Goal: Task Accomplishment & Management: Complete application form

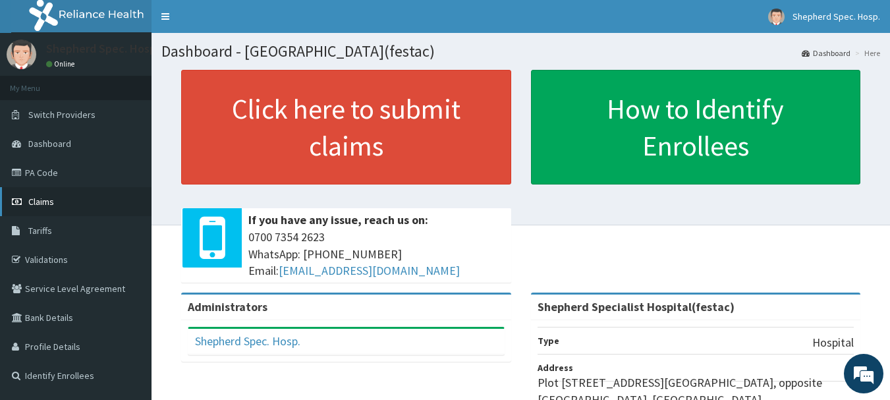
click at [47, 200] on span "Claims" at bounding box center [41, 202] width 26 height 12
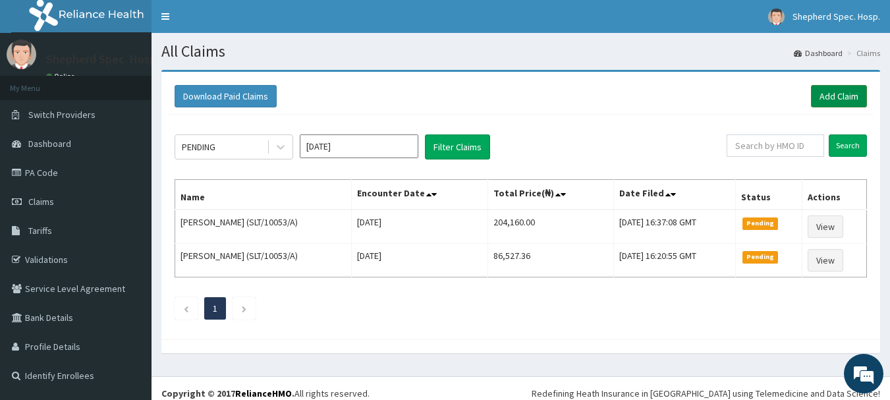
click at [834, 97] on link "Add Claim" at bounding box center [839, 96] width 56 height 22
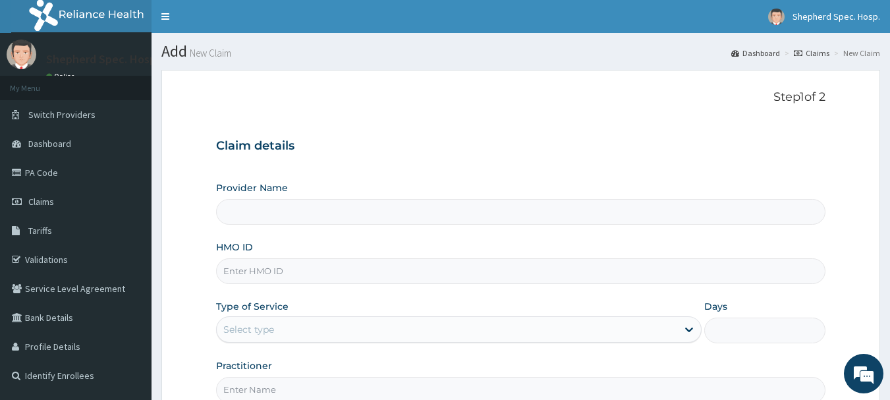
click at [274, 275] on input "HMO ID" at bounding box center [521, 271] width 610 height 26
type input "Shepherd Specialist Hospital(festac)"
paste input "EIS/10996/A"
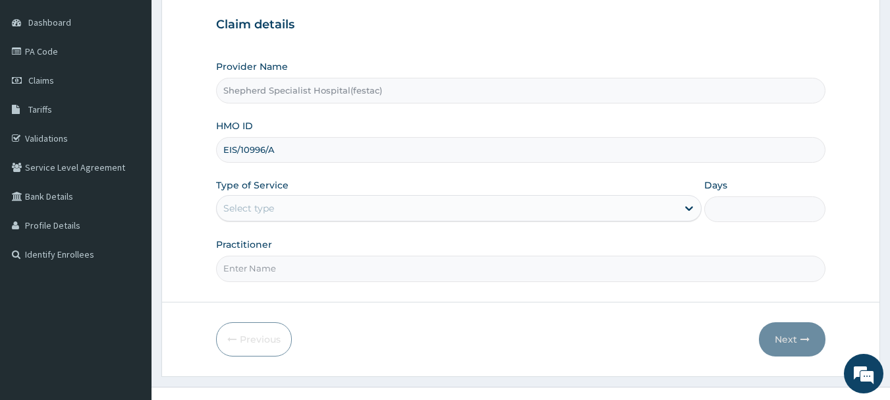
scroll to position [132, 0]
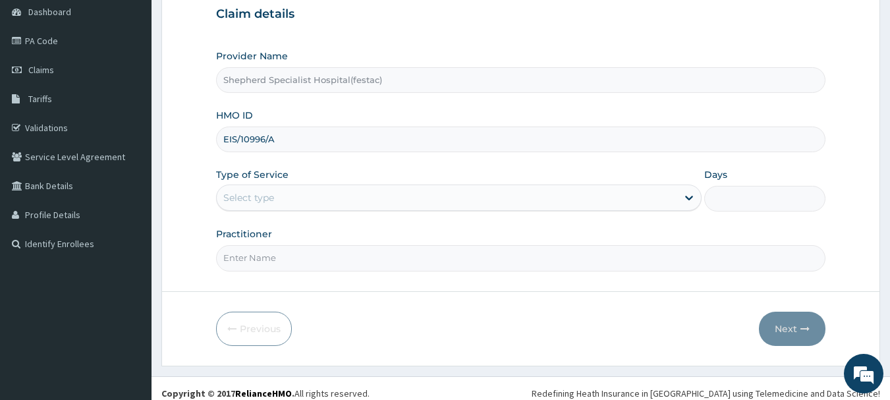
type input "EIS/10996/A"
click at [312, 211] on div "Select type" at bounding box center [458, 197] width 485 height 26
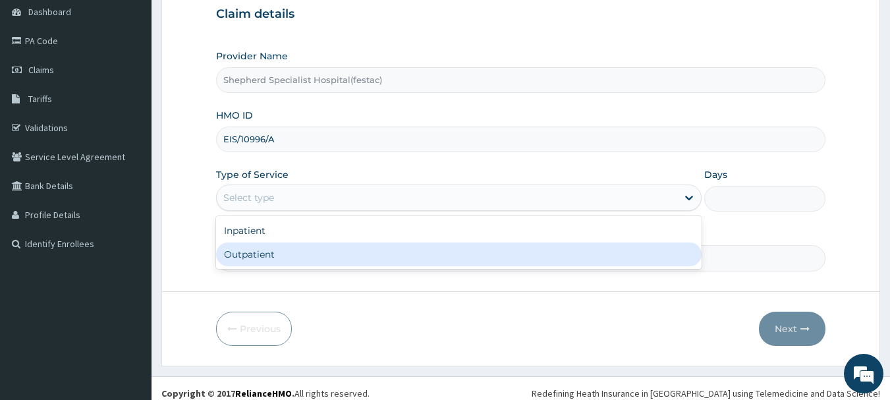
click at [294, 258] on div "Outpatient" at bounding box center [458, 254] width 485 height 24
type input "1"
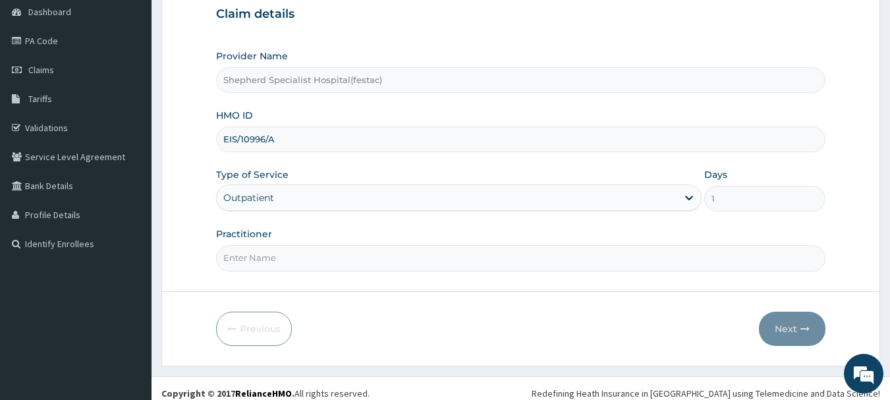
click at [294, 258] on input "Practitioner" at bounding box center [521, 258] width 610 height 26
click at [278, 255] on input "Practitioner" at bounding box center [521, 258] width 610 height 26
type input "DR CHRIS"
click at [795, 331] on button "Next" at bounding box center [792, 328] width 67 height 34
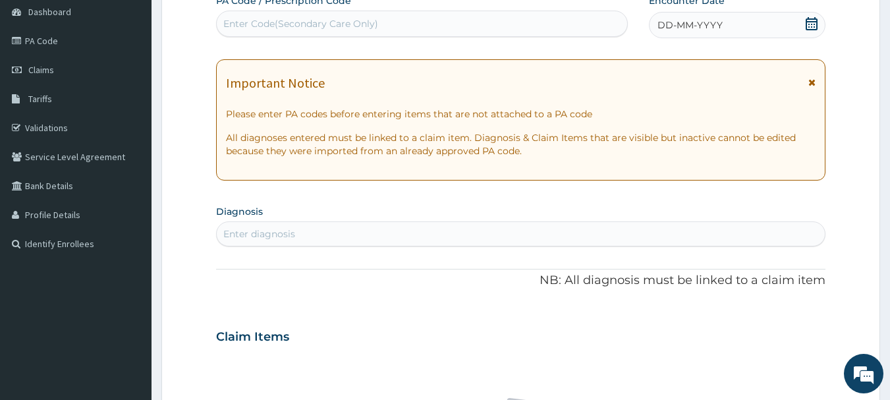
click at [809, 27] on icon at bounding box center [811, 23] width 12 height 13
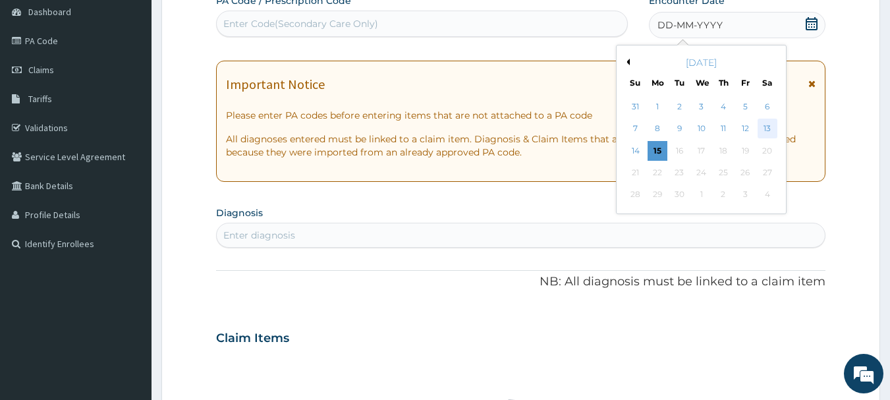
click at [763, 127] on div "13" at bounding box center [767, 129] width 20 height 20
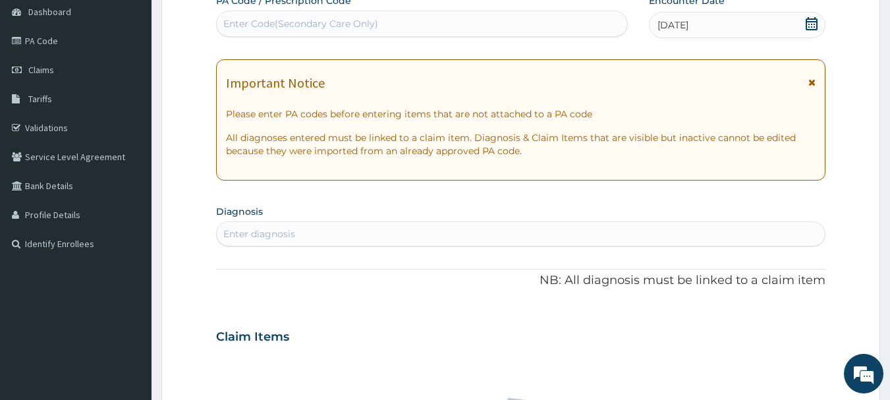
click at [377, 219] on section "Diagnosis Enter diagnosis" at bounding box center [521, 223] width 610 height 45
click at [373, 237] on div "Enter diagnosis" at bounding box center [521, 233] width 608 height 21
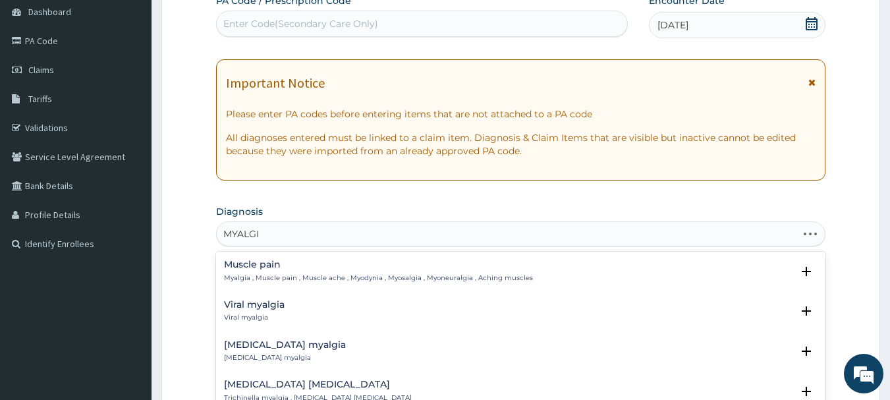
type input "MYALGIA"
click at [261, 311] on div "Viral myalgia Viral myalgia" at bounding box center [254, 311] width 61 height 23
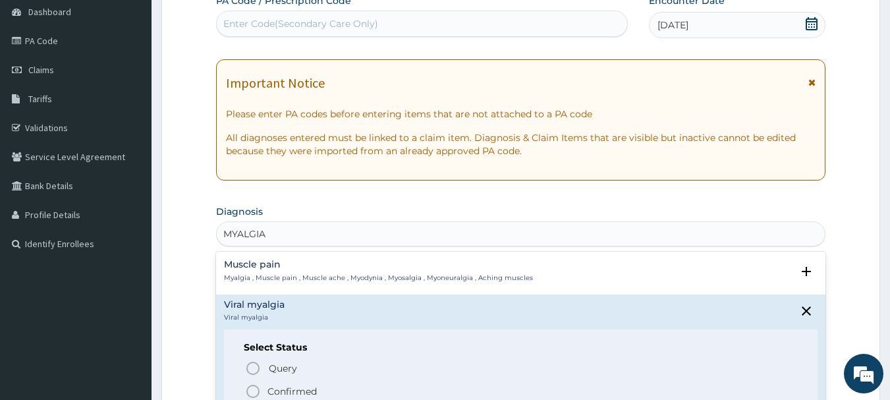
click at [279, 392] on p "Confirmed" at bounding box center [291, 391] width 49 height 13
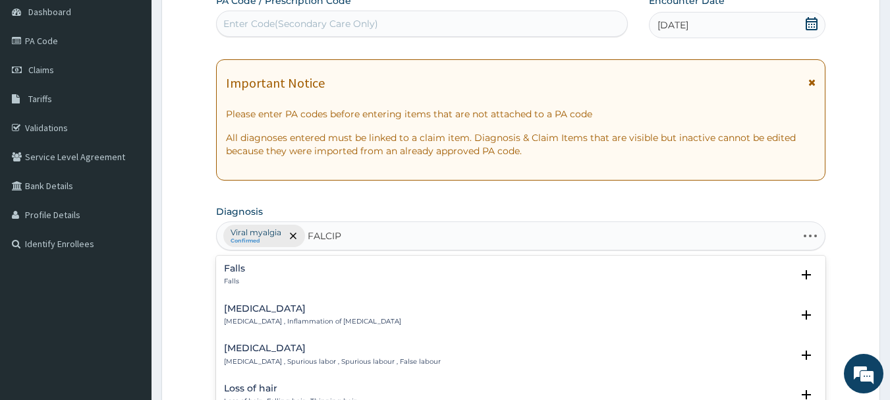
type input "FALCIPA"
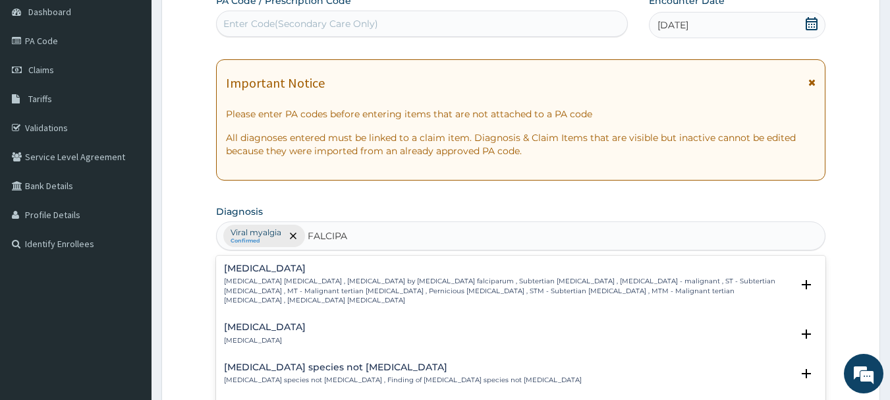
click at [365, 288] on p "Falciparum malaria , Malignant tertian malaria , Malaria by Plasmodium falcipar…" at bounding box center [508, 291] width 568 height 28
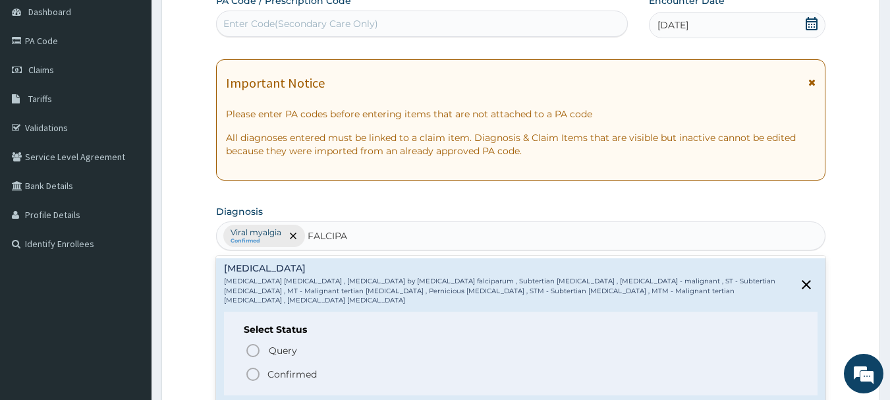
click at [257, 366] on icon "status option filled" at bounding box center [253, 374] width 16 height 16
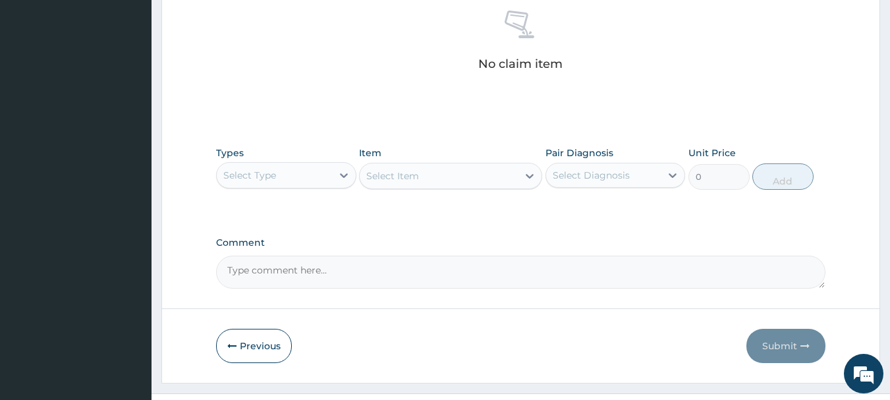
scroll to position [527, 0]
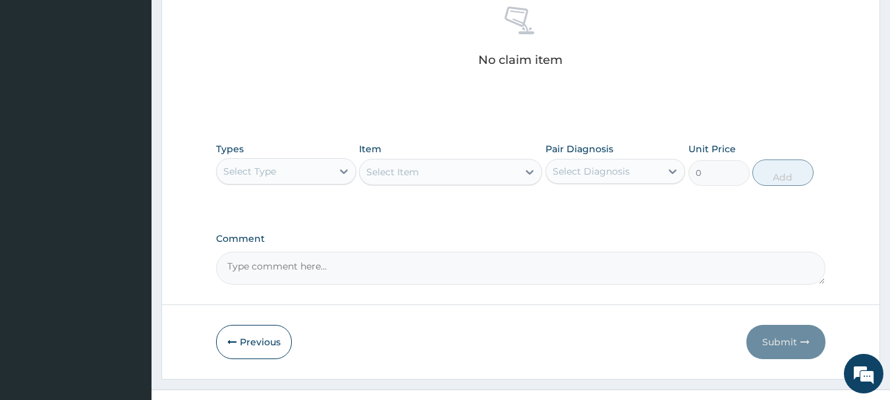
click at [297, 180] on div "Select Type" at bounding box center [274, 171] width 115 height 21
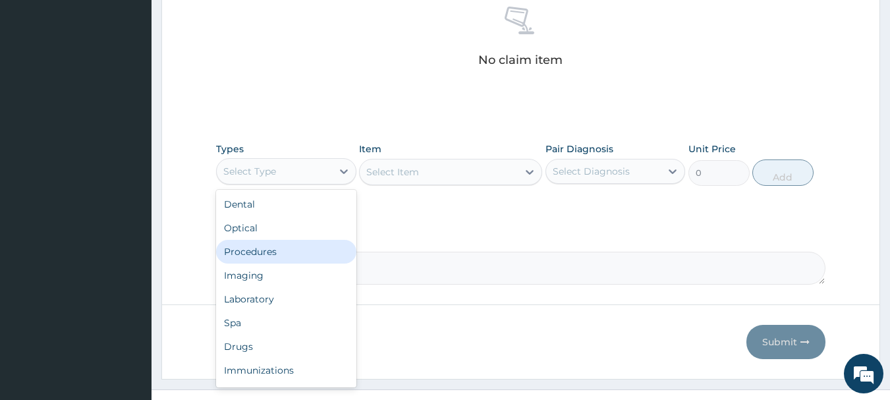
click at [288, 247] on div "Procedures" at bounding box center [286, 252] width 140 height 24
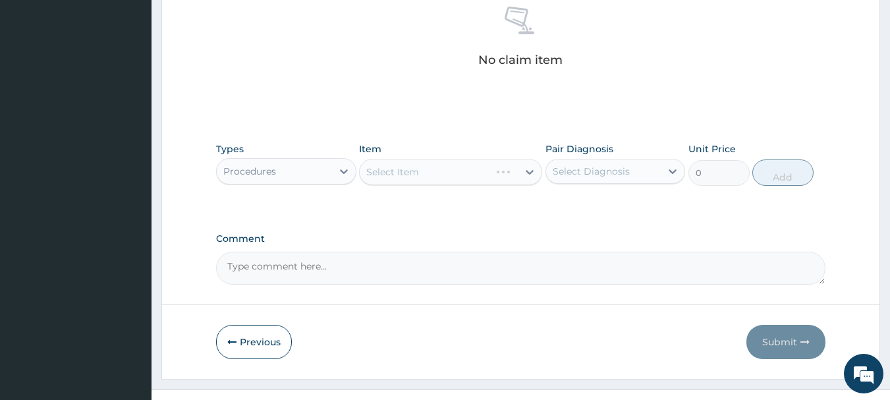
click at [438, 169] on div "Select Item" at bounding box center [450, 172] width 183 height 26
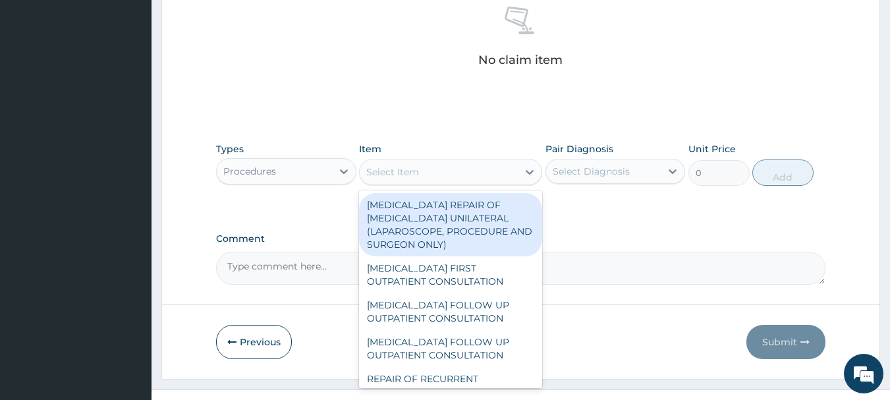
click at [429, 162] on div "Select Item" at bounding box center [439, 171] width 158 height 21
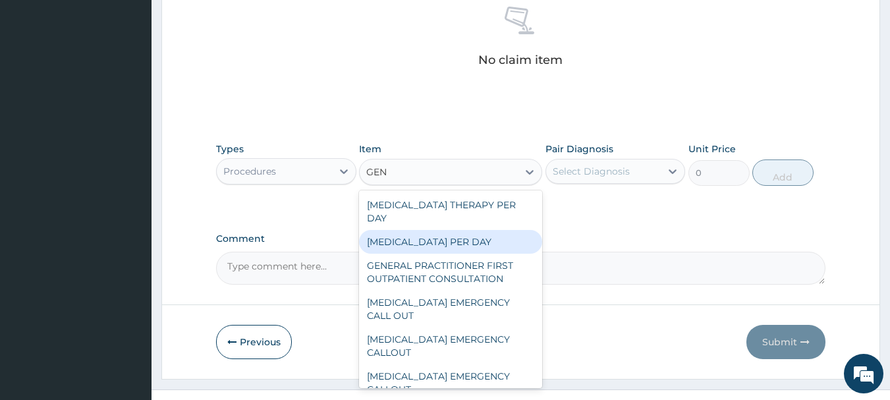
type input "GENE"
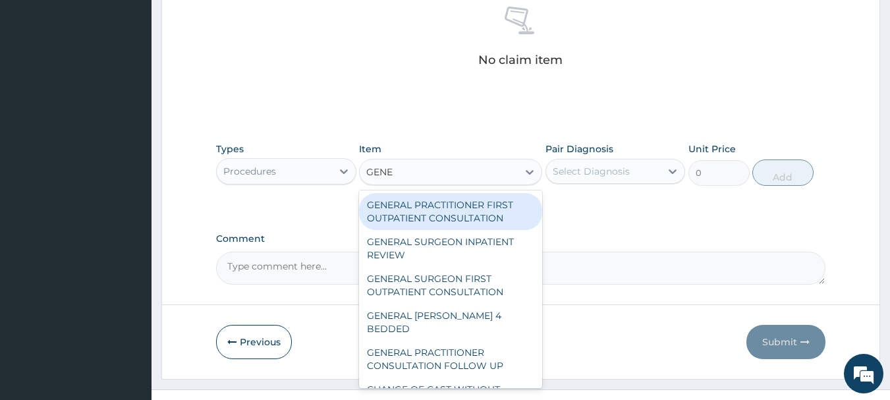
click at [425, 221] on div "GENERAL PRACTITIONER FIRST OUTPATIENT CONSULTATION" at bounding box center [450, 211] width 183 height 37
type input "4500"
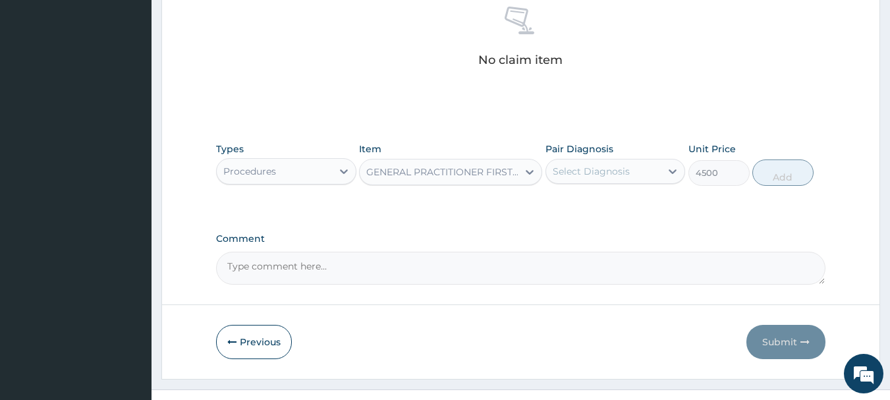
click at [630, 154] on div "Pair Diagnosis Select Diagnosis" at bounding box center [615, 163] width 140 height 43
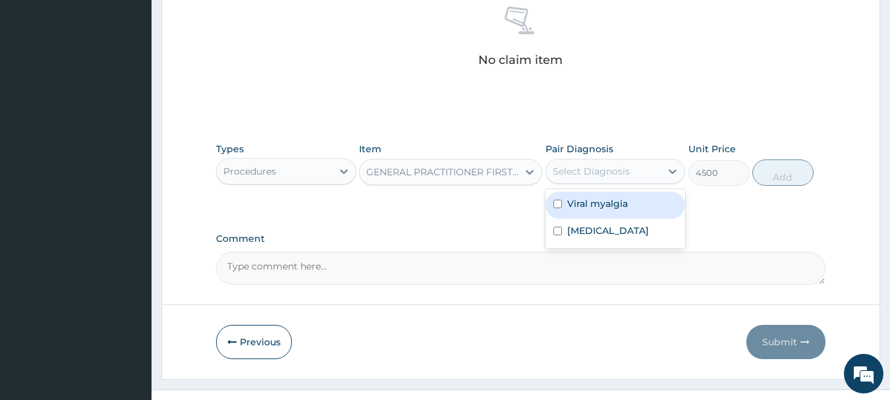
click at [626, 165] on div "Select Diagnosis" at bounding box center [590, 171] width 77 height 13
click at [587, 213] on div "Viral myalgia" at bounding box center [615, 205] width 140 height 27
checkbox input "true"
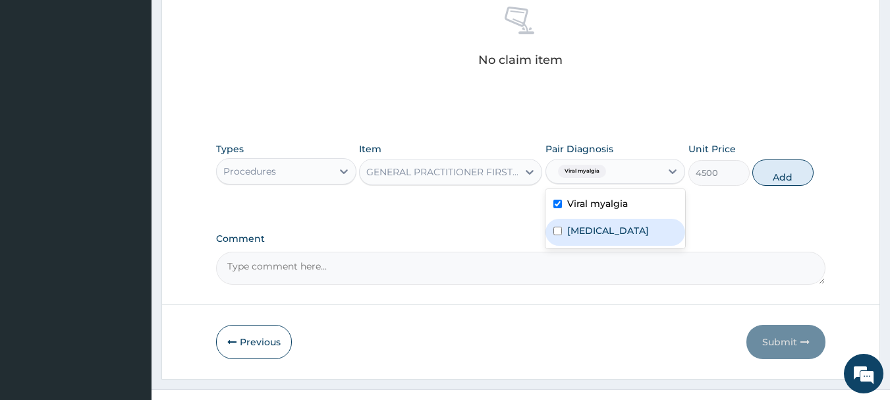
click at [589, 224] on label "[MEDICAL_DATA]" at bounding box center [608, 230] width 82 height 13
checkbox input "true"
click at [783, 172] on button "Add" at bounding box center [782, 172] width 61 height 26
type input "0"
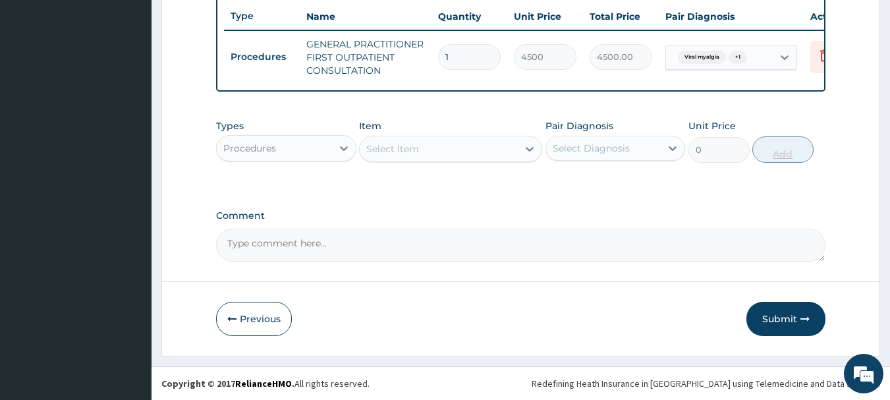
scroll to position [504, 0]
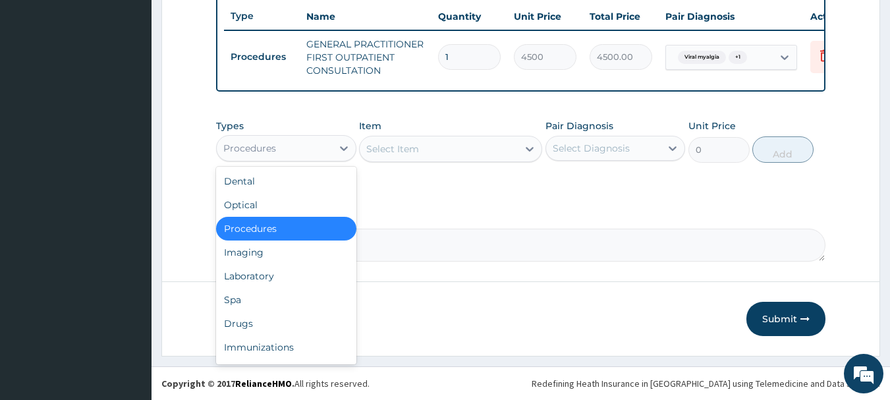
click at [285, 161] on div "Procedures" at bounding box center [286, 148] width 140 height 26
click at [227, 327] on div "Drugs" at bounding box center [286, 323] width 140 height 24
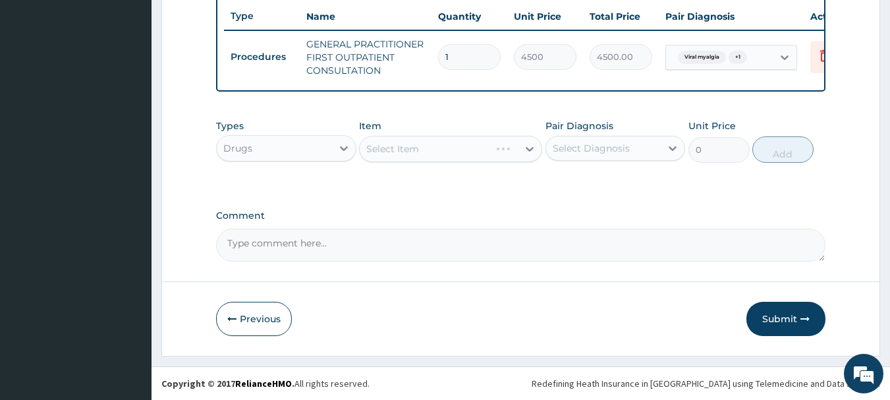
click at [398, 156] on div "Select Item" at bounding box center [450, 149] width 183 height 26
click at [418, 136] on div "Select Item" at bounding box center [450, 149] width 183 height 26
click at [431, 152] on div "Select Item" at bounding box center [450, 149] width 183 height 26
click at [433, 149] on div "Select Item" at bounding box center [450, 149] width 183 height 26
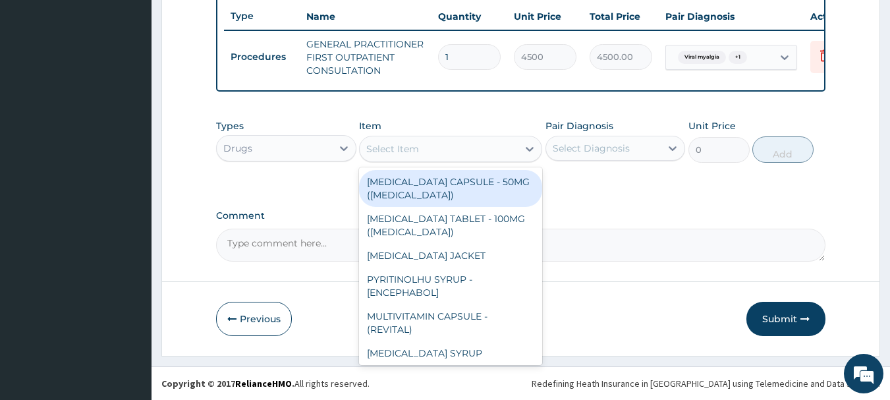
click at [433, 149] on div "Select Item" at bounding box center [439, 148] width 158 height 21
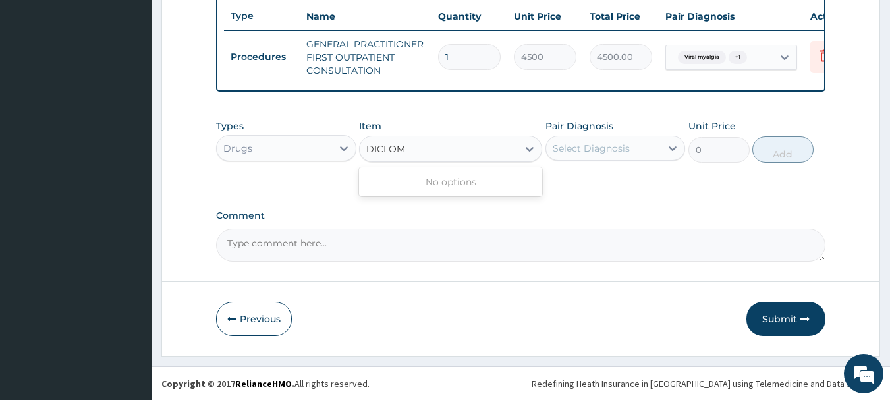
type input "DICLO"
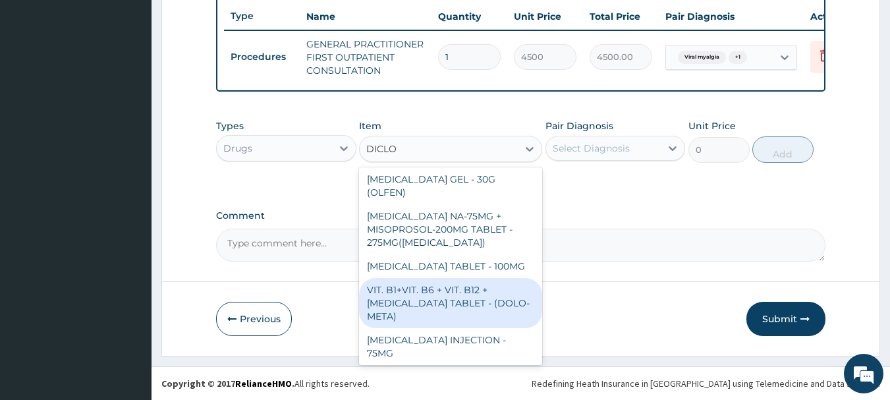
scroll to position [61, 0]
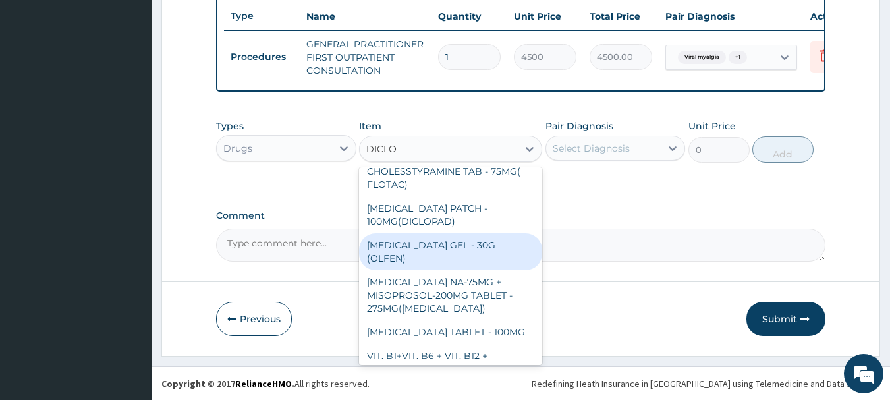
click at [444, 247] on div "DICLOFENAC GEL - 30G (OLFEN)" at bounding box center [450, 251] width 183 height 37
type input "1280"
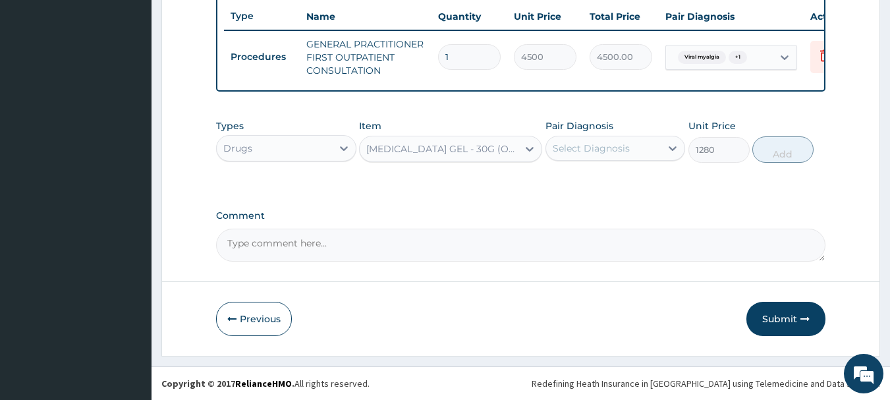
click at [601, 147] on div "Select Diagnosis" at bounding box center [590, 148] width 77 height 13
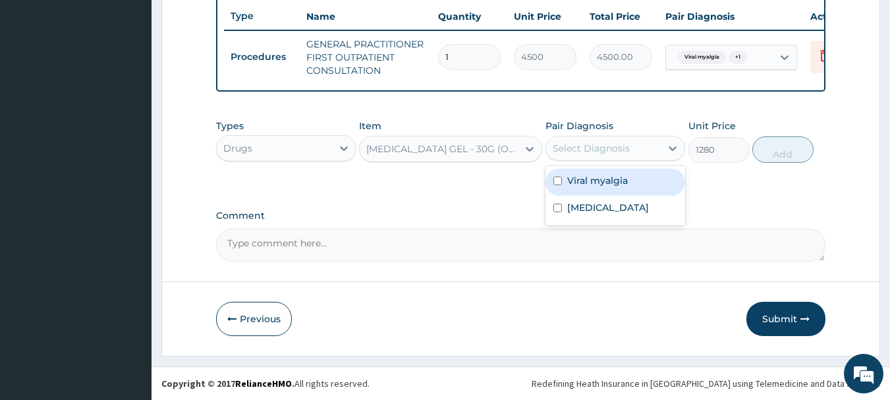
click at [600, 186] on label "Viral myalgia" at bounding box center [597, 180] width 61 height 13
checkbox input "true"
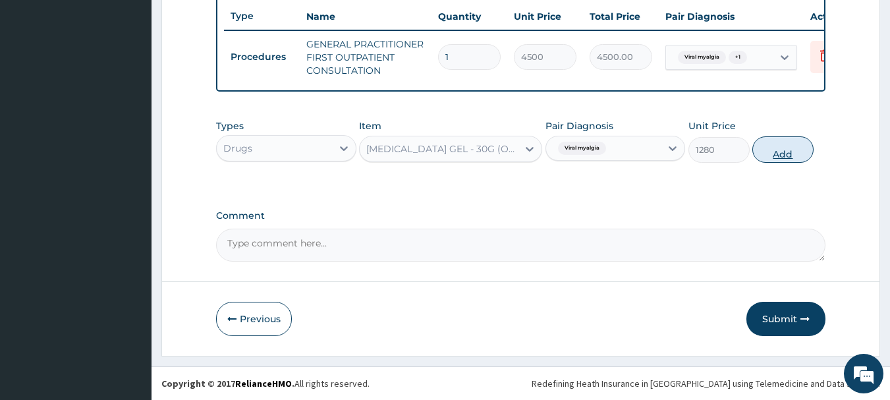
click at [811, 150] on button "Add" at bounding box center [782, 149] width 61 height 26
type input "0"
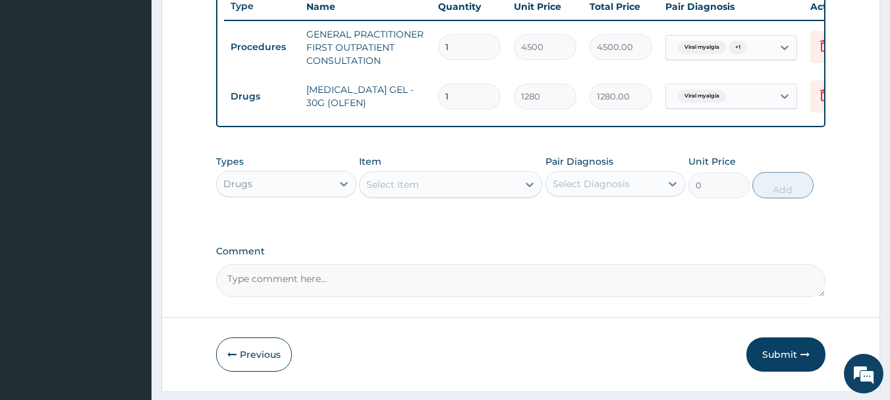
drag, startPoint x: 442, startPoint y: 169, endPoint x: 442, endPoint y: 186, distance: 16.5
click at [442, 170] on div "Item Select Item" at bounding box center [450, 176] width 183 height 43
click at [442, 186] on div "Select Item" at bounding box center [439, 184] width 158 height 21
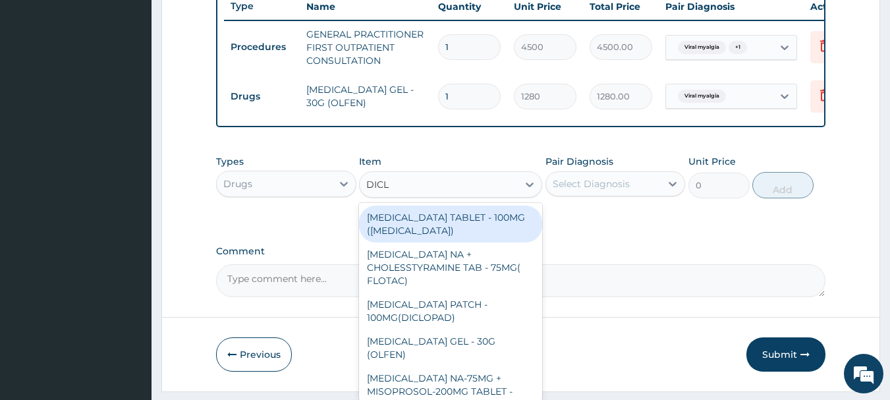
type input "DICLO"
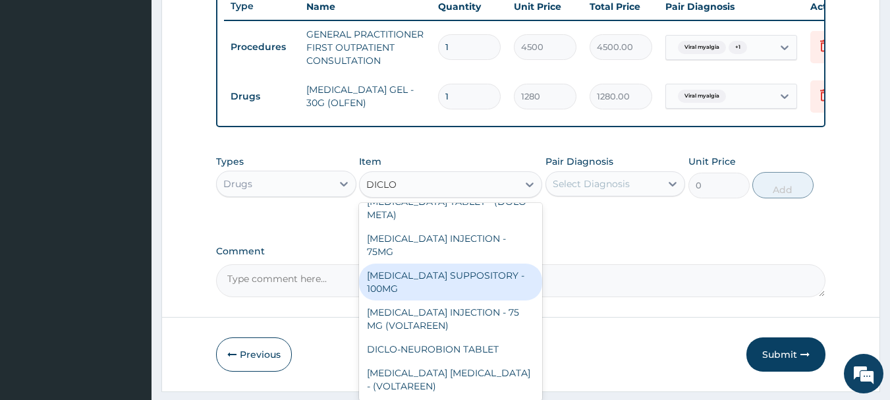
scroll to position [324, 0]
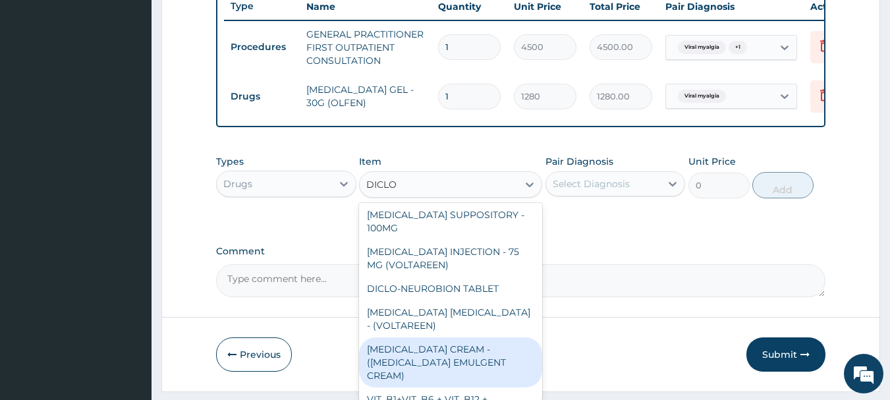
click at [442, 337] on div "DICLOFENAC CREAM - (VOLTAREN EMULGENT CREAM)" at bounding box center [450, 362] width 183 height 50
type input "1600"
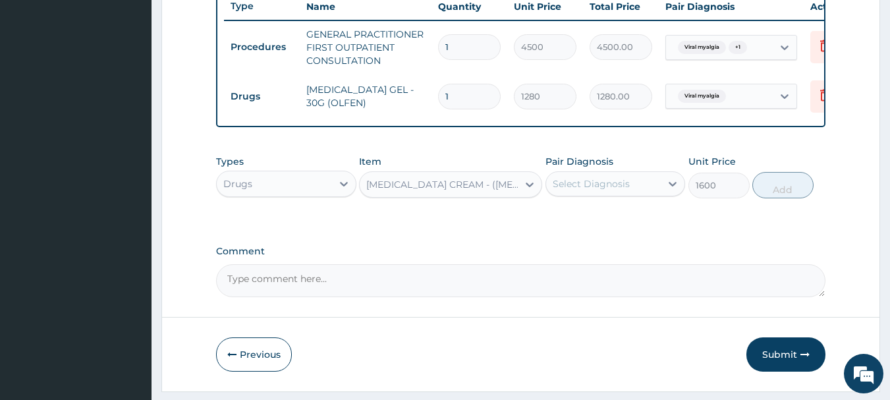
click at [602, 190] on div "Select Diagnosis" at bounding box center [590, 183] width 77 height 13
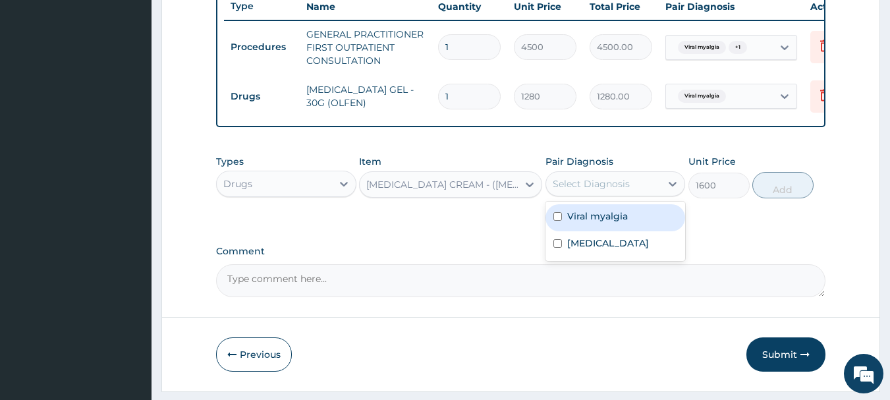
click at [593, 231] on div "Viral myalgia" at bounding box center [615, 217] width 140 height 27
checkbox input "true"
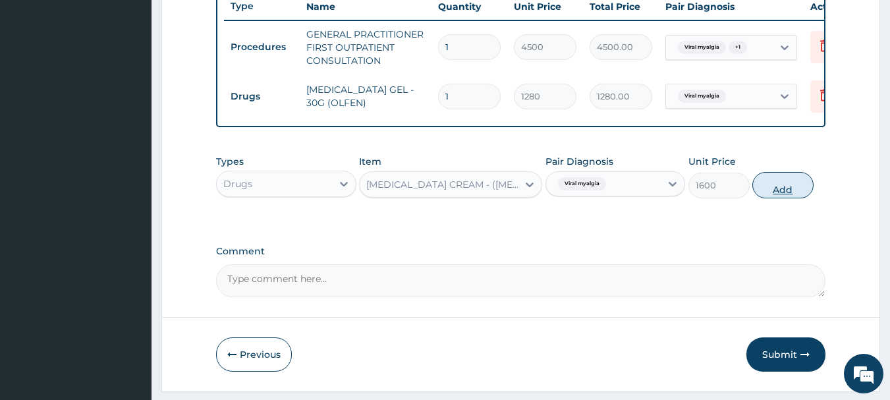
click at [796, 198] on button "Add" at bounding box center [782, 185] width 61 height 26
type input "0"
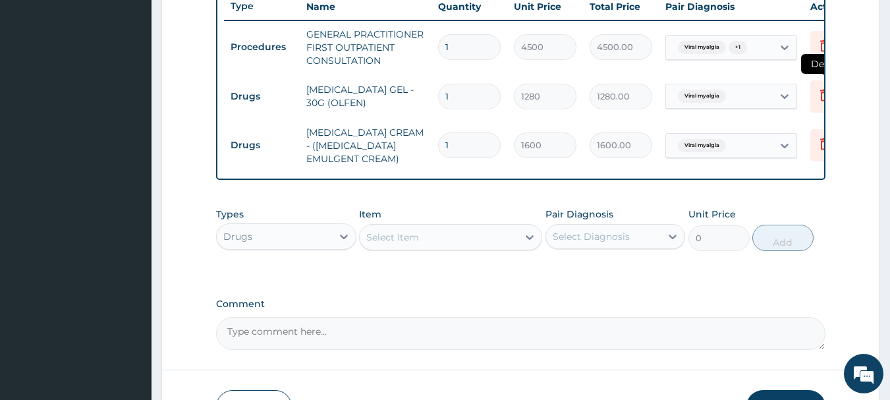
click at [818, 99] on icon at bounding box center [824, 95] width 16 height 16
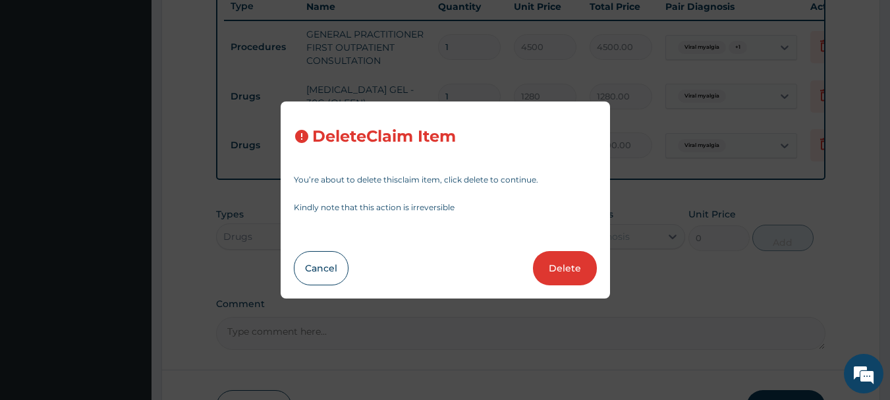
click at [555, 271] on button "Delete" at bounding box center [565, 268] width 64 height 34
type input "1600"
type input "1600.00"
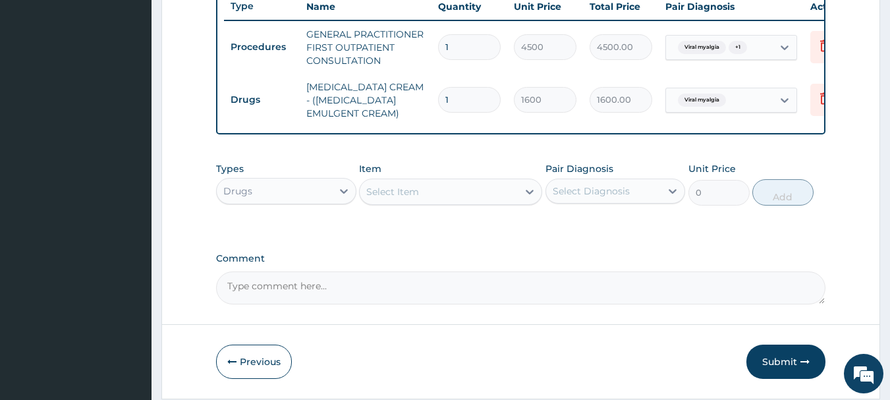
click at [430, 202] on div "Select Item" at bounding box center [439, 191] width 158 height 21
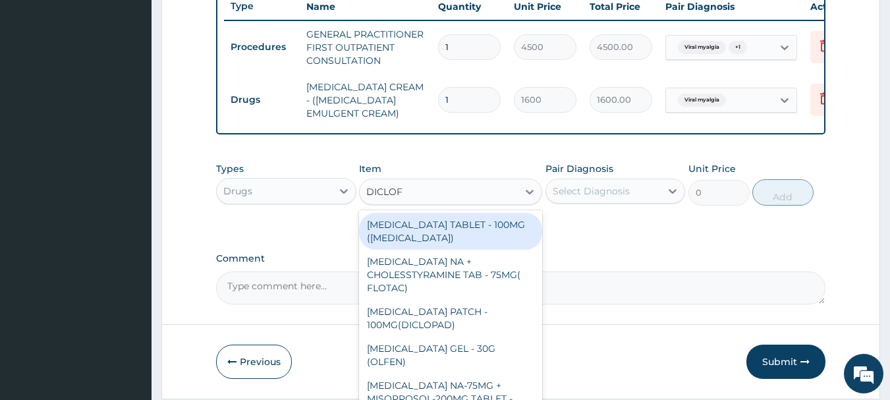
type input "DICLOFE"
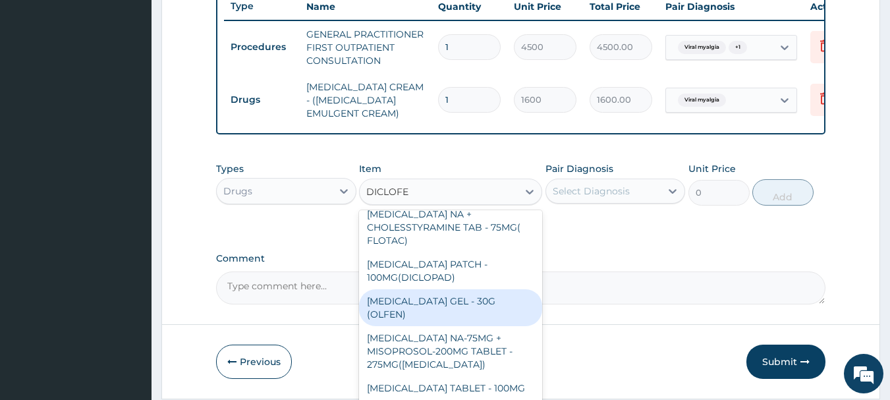
scroll to position [66, 0]
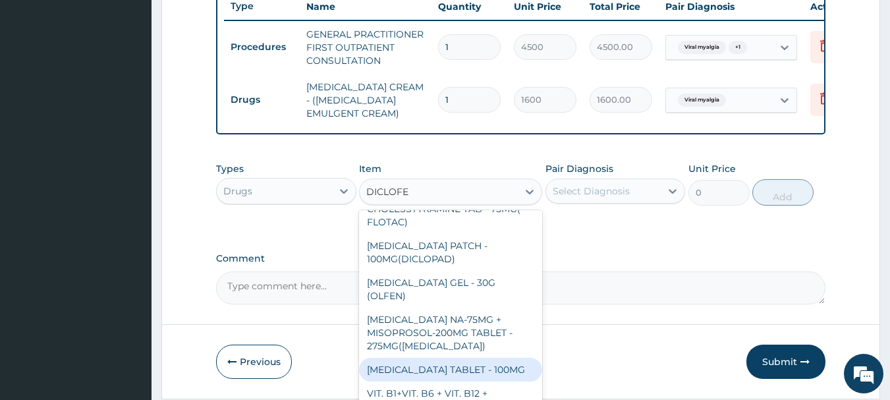
click at [462, 358] on div "DICLOFENAC TABLET - 100MG" at bounding box center [450, 370] width 183 height 24
type input "128"
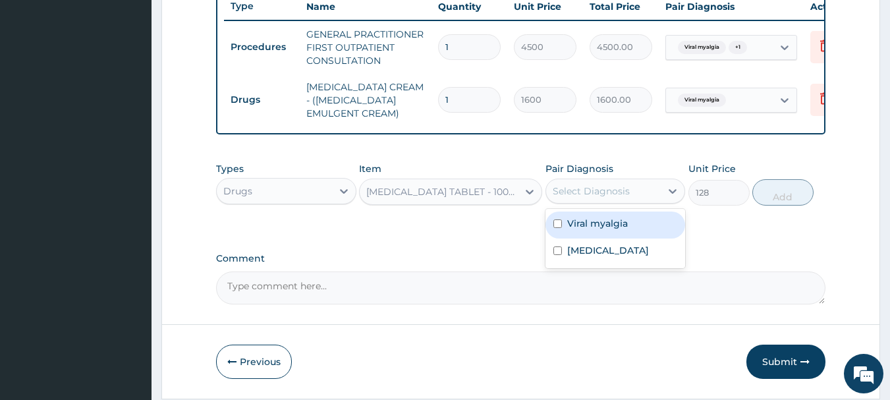
click at [587, 196] on div "Select Diagnosis" at bounding box center [590, 190] width 77 height 13
click at [585, 225] on div "Viral myalgia" at bounding box center [615, 224] width 140 height 27
checkbox input "true"
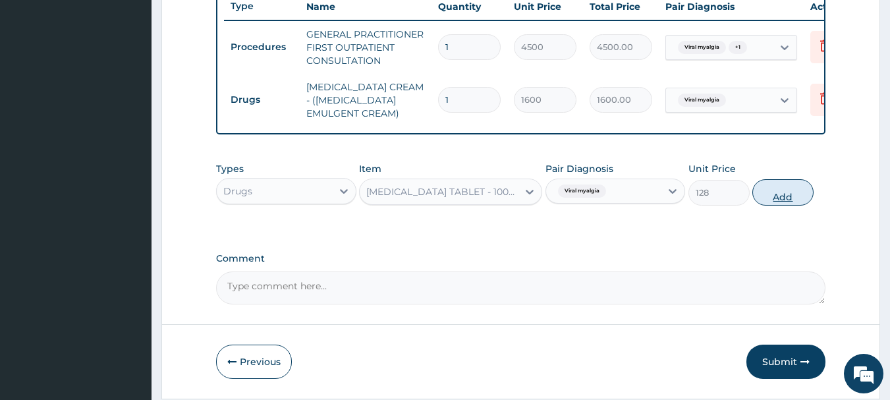
click at [793, 194] on button "Add" at bounding box center [782, 192] width 61 height 26
type input "0"
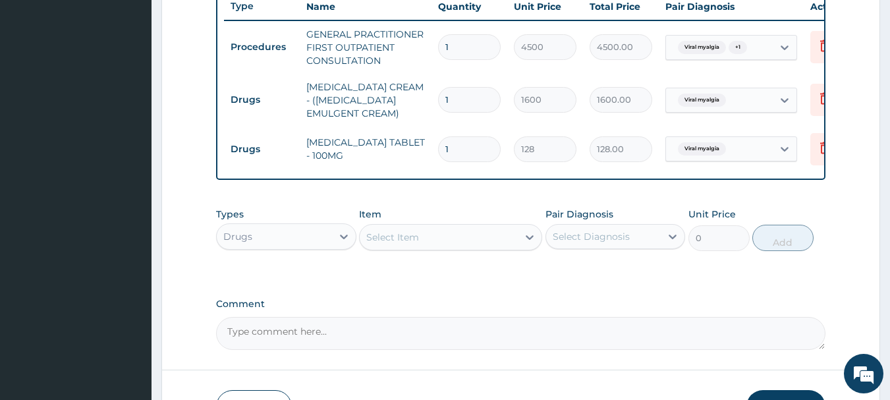
type input "15"
type input "1920.00"
type input "15"
click at [433, 248] on div "Select Item" at bounding box center [439, 237] width 158 height 21
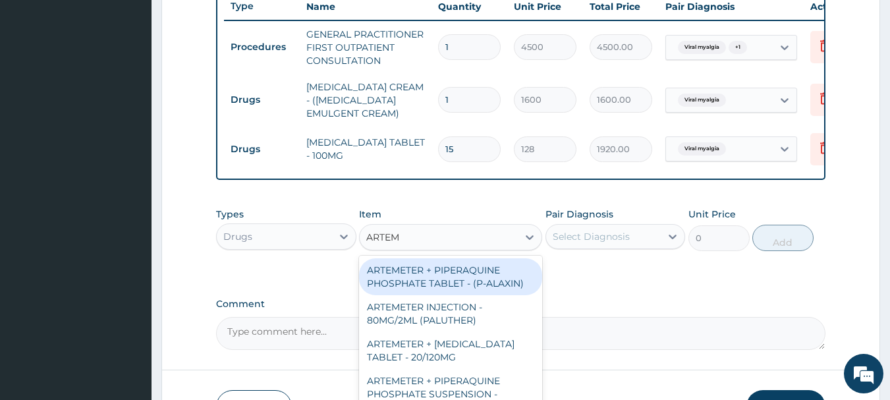
type input "ARTEME"
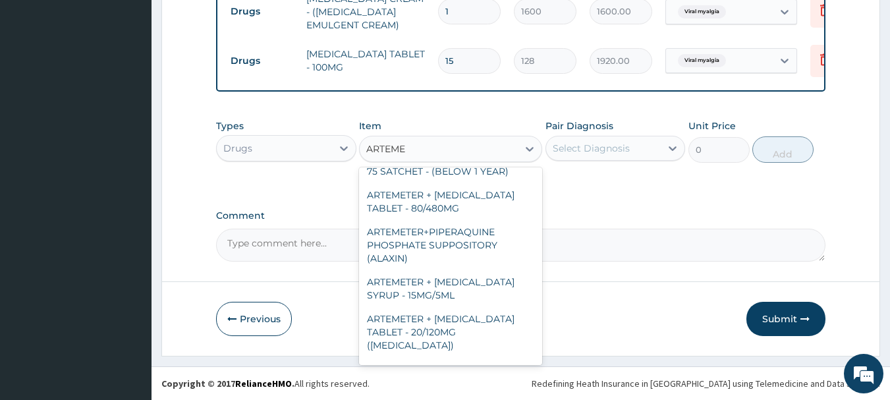
scroll to position [245, 0]
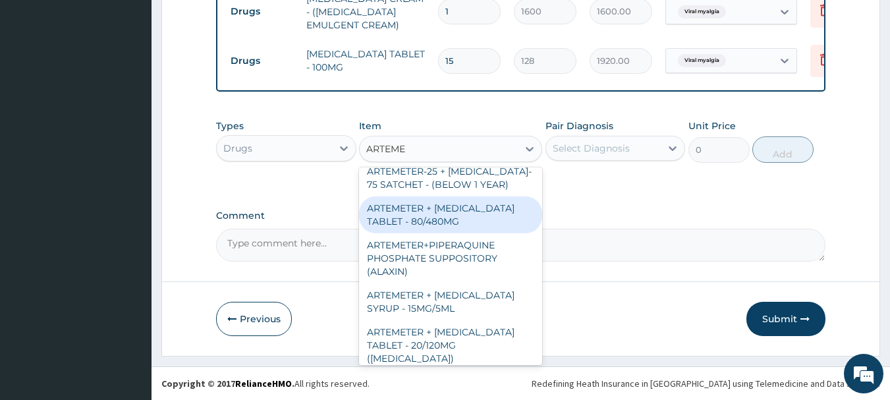
click at [428, 212] on div "ARTEMETER + LUMEFANTRINE TABLET - 80/480MG" at bounding box center [450, 214] width 183 height 37
type input "416"
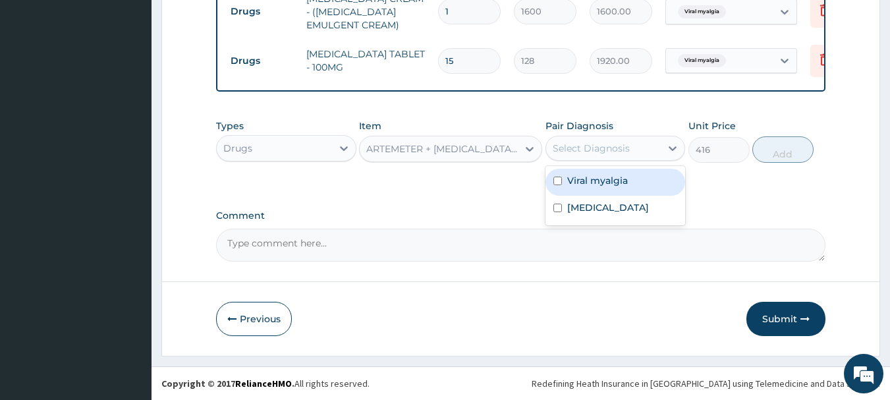
click at [587, 144] on div "Select Diagnosis" at bounding box center [590, 148] width 77 height 13
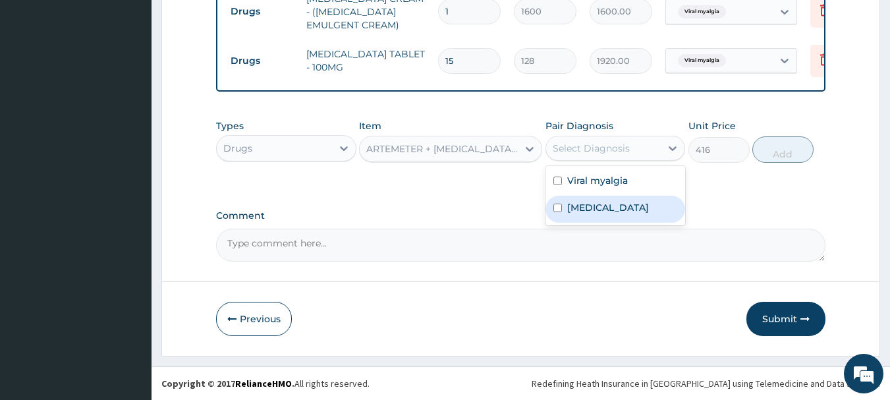
click at [588, 204] on label "[MEDICAL_DATA]" at bounding box center [608, 207] width 82 height 13
checkbox input "true"
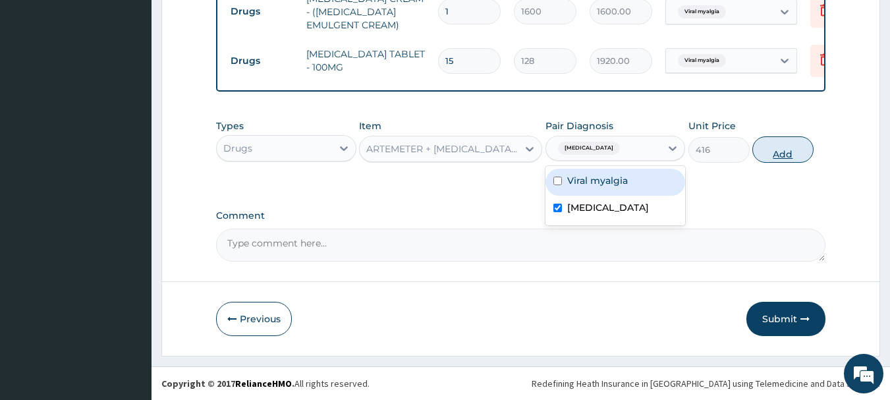
click at [757, 146] on button "Add" at bounding box center [782, 149] width 61 height 26
type input "0"
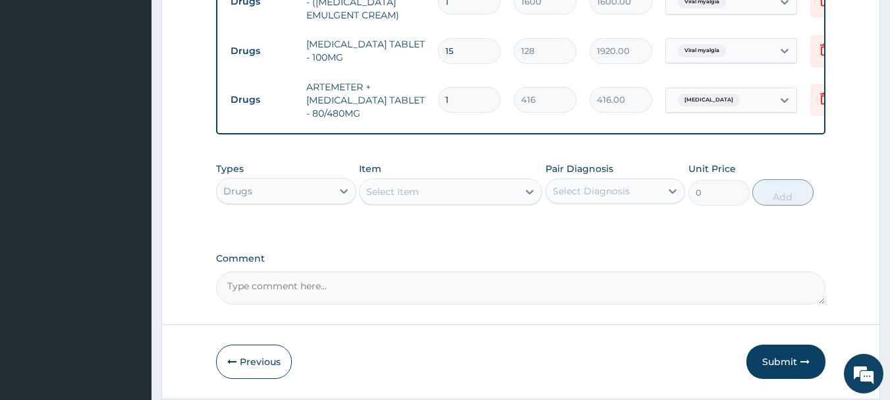
type input "0.00"
type input "5"
type input "2080.00"
type input "5"
click at [468, 201] on div "Select Item" at bounding box center [439, 191] width 158 height 21
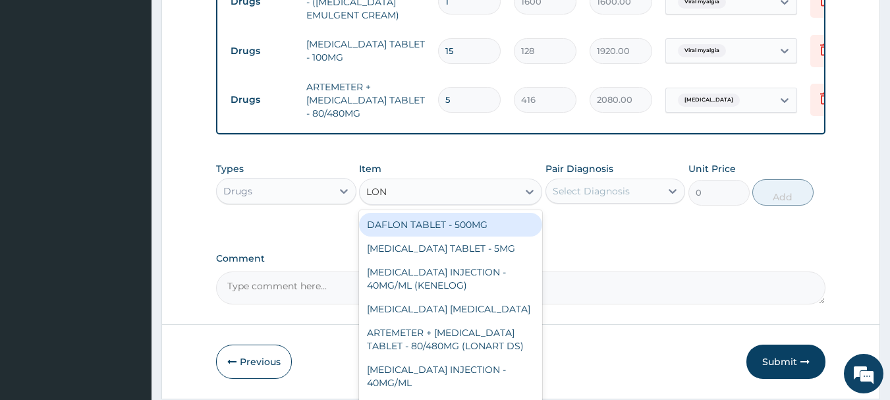
type input "LONA"
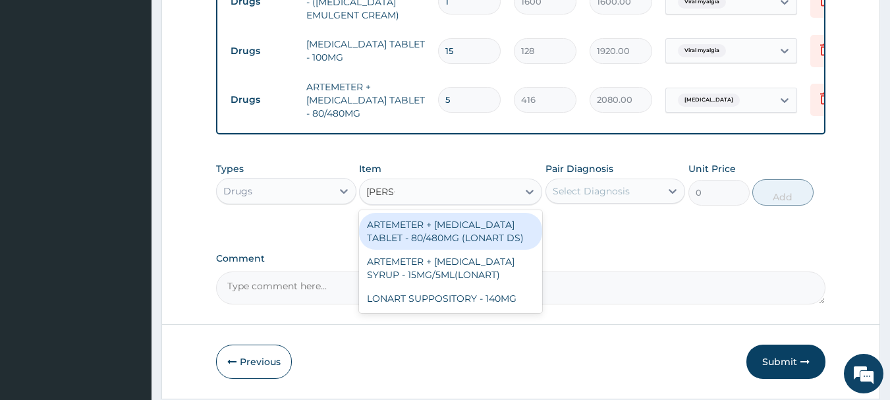
click at [482, 247] on div "ARTEMETER + LUMEFANTRINE TABLET - 80/480MG (LONART DS)" at bounding box center [450, 231] width 183 height 37
type input "672"
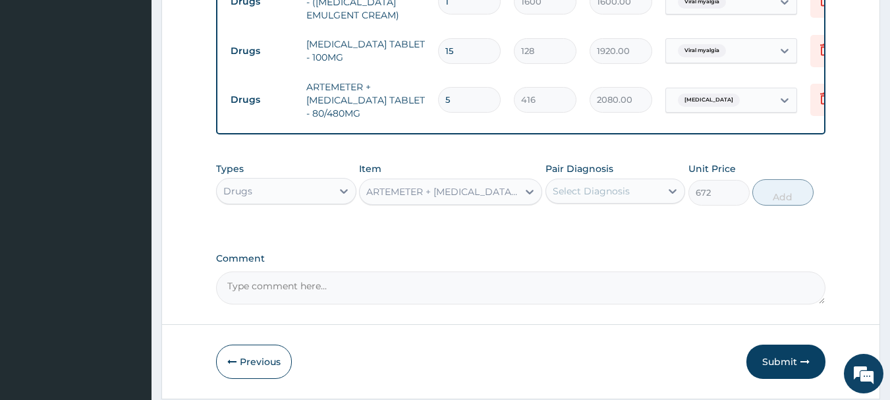
click at [632, 198] on div "Select Diagnosis" at bounding box center [603, 190] width 115 height 21
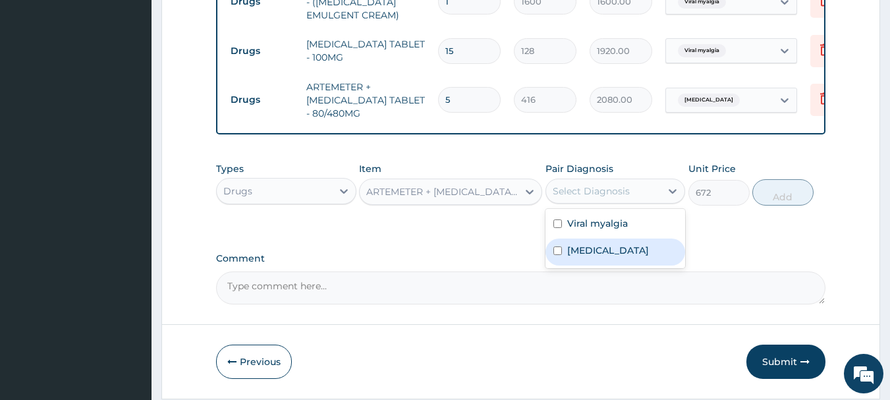
drag, startPoint x: 593, startPoint y: 257, endPoint x: 676, endPoint y: 247, distance: 83.0
click at [595, 257] on label "[MEDICAL_DATA]" at bounding box center [608, 250] width 82 height 13
checkbox input "true"
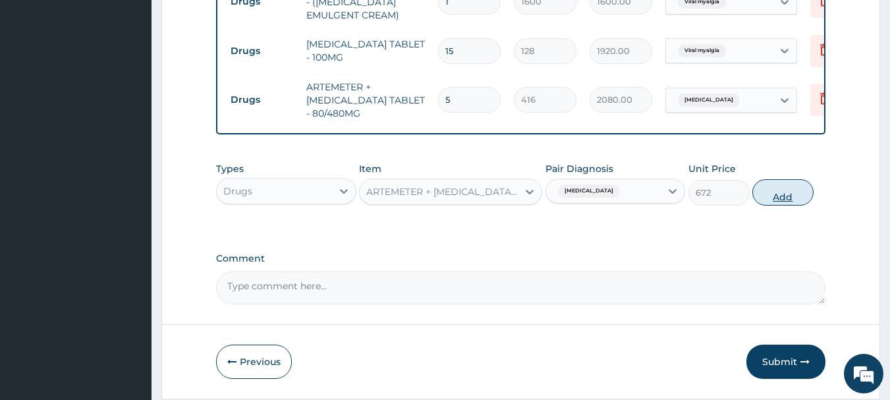
click at [764, 204] on button "Add" at bounding box center [782, 192] width 61 height 26
type input "0"
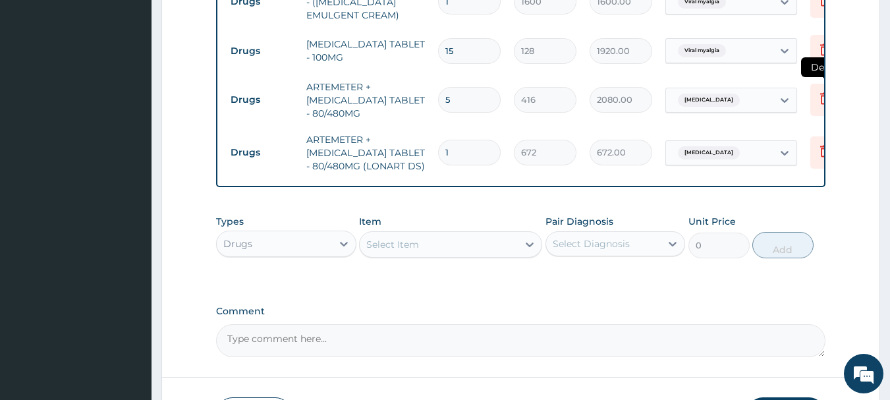
click at [817, 106] on icon at bounding box center [824, 98] width 16 height 16
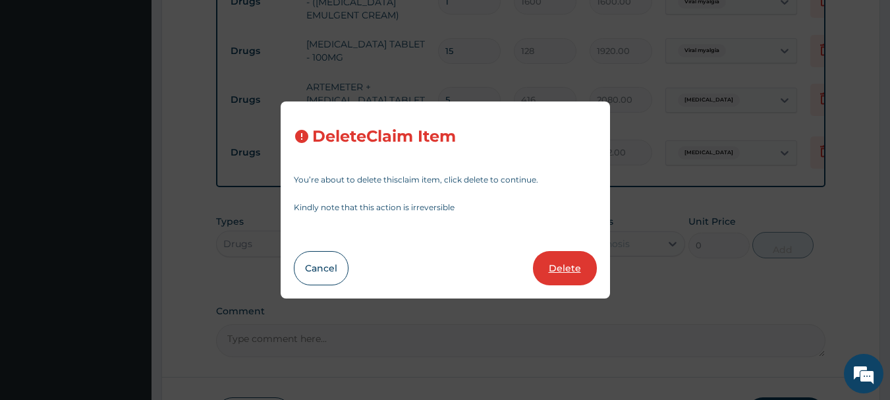
click at [552, 278] on button "Delete" at bounding box center [565, 268] width 64 height 34
type input "1"
type input "672"
type input "672.00"
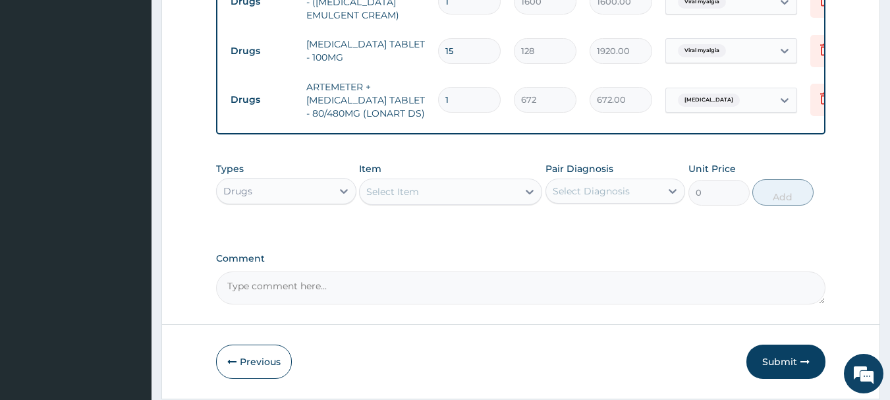
click at [464, 96] on input "1" at bounding box center [469, 100] width 63 height 26
type input "6"
type input "4032.00"
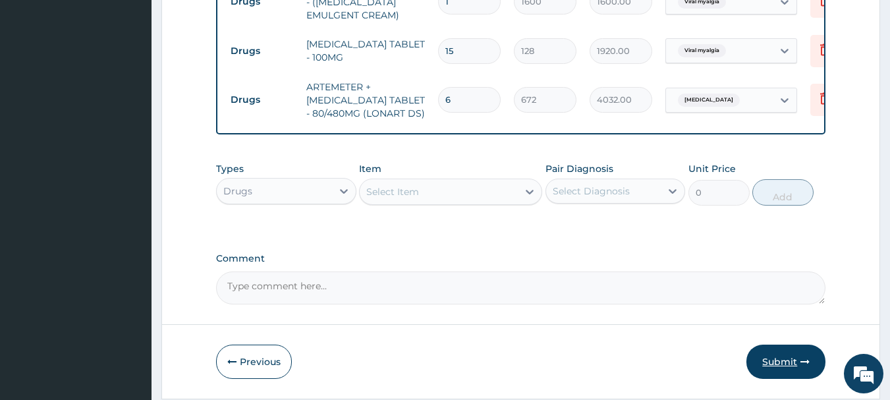
type input "6"
click at [778, 366] on button "Submit" at bounding box center [785, 361] width 79 height 34
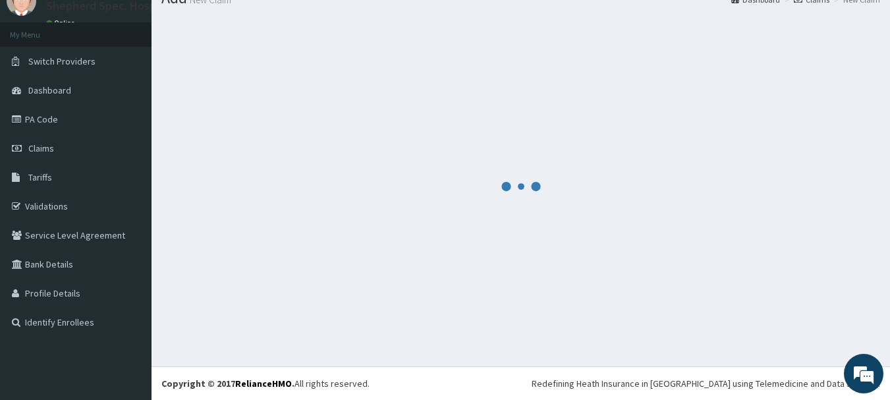
scroll to position [53, 0]
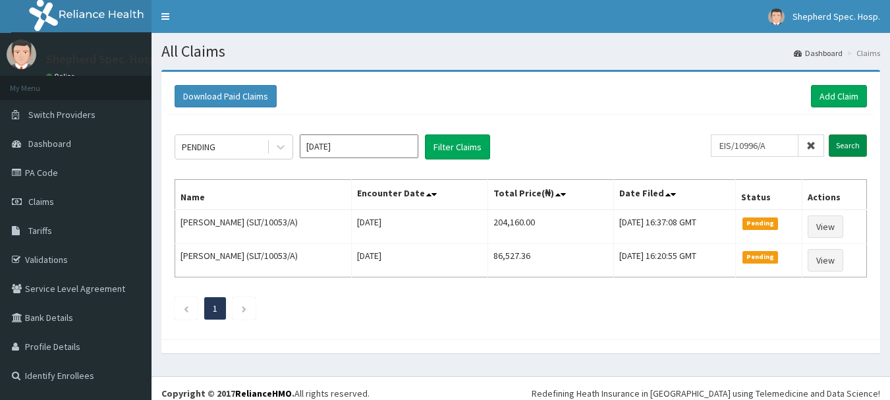
type input "EIS/10996/A"
click at [840, 144] on input "Search" at bounding box center [847, 145] width 38 height 22
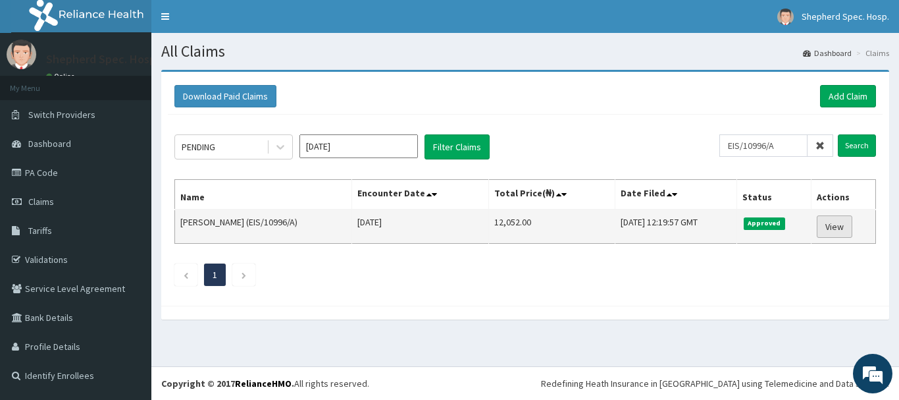
click at [846, 225] on link "View" at bounding box center [835, 226] width 36 height 22
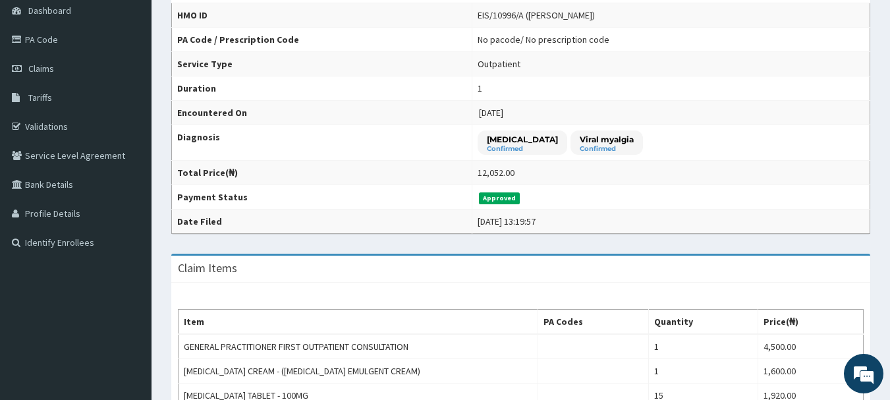
scroll to position [33, 0]
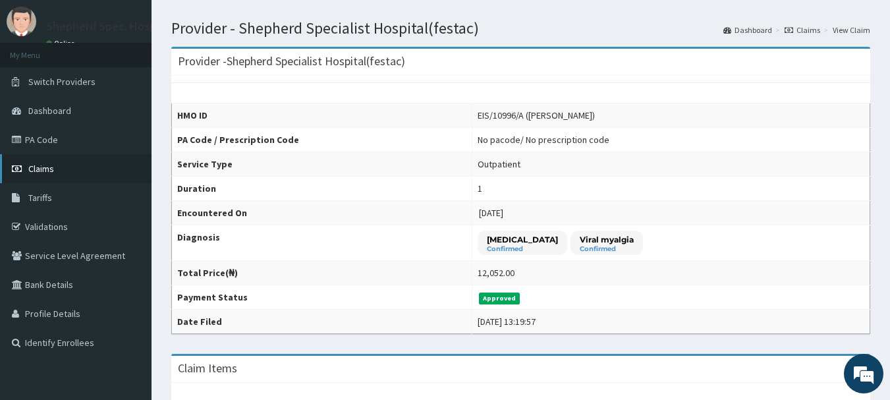
click at [46, 163] on span "Claims" at bounding box center [41, 169] width 26 height 12
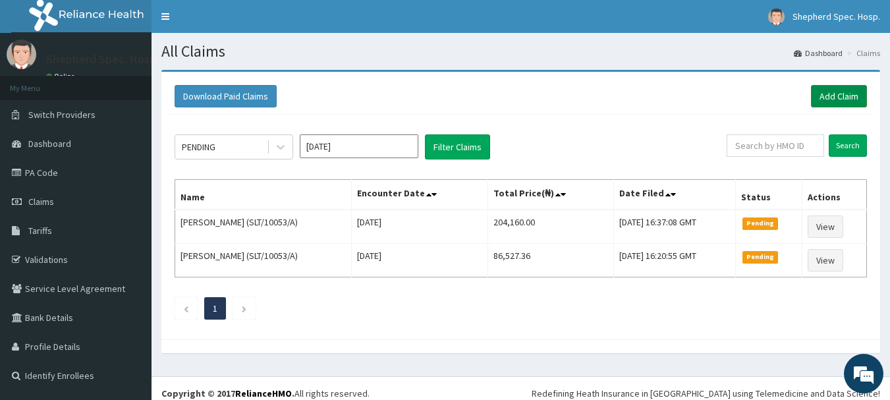
click at [846, 95] on link "Add Claim" at bounding box center [839, 96] width 56 height 22
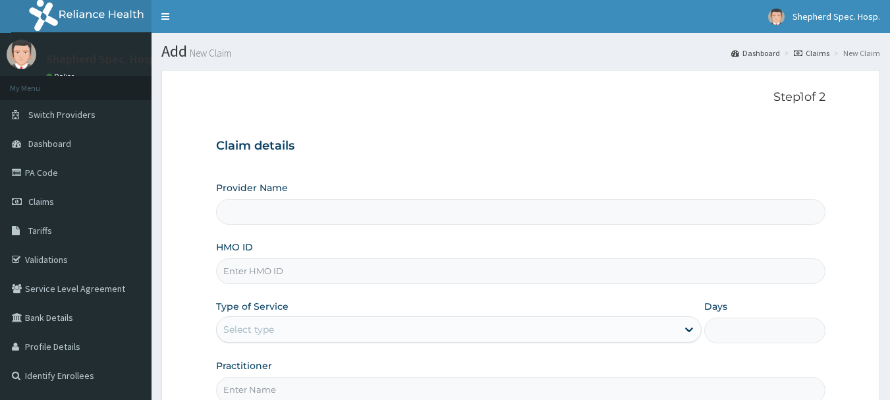
click at [319, 265] on input "HMO ID" at bounding box center [521, 271] width 610 height 26
type input "Shepherd Specialist Hospital(festac)"
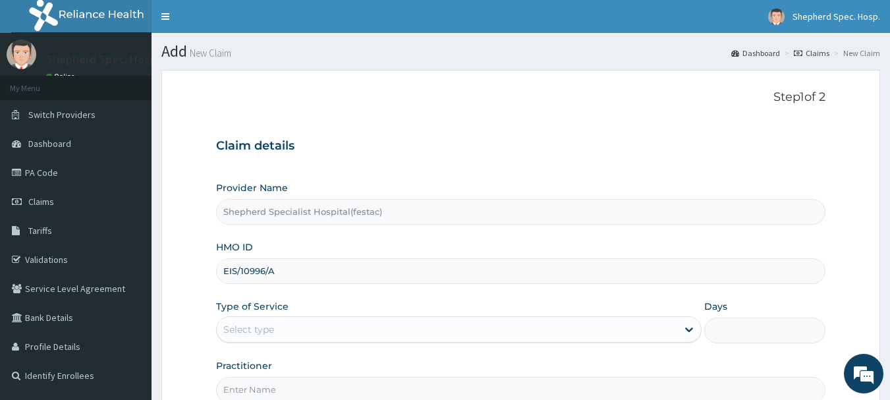
type input "EIS/10996/A"
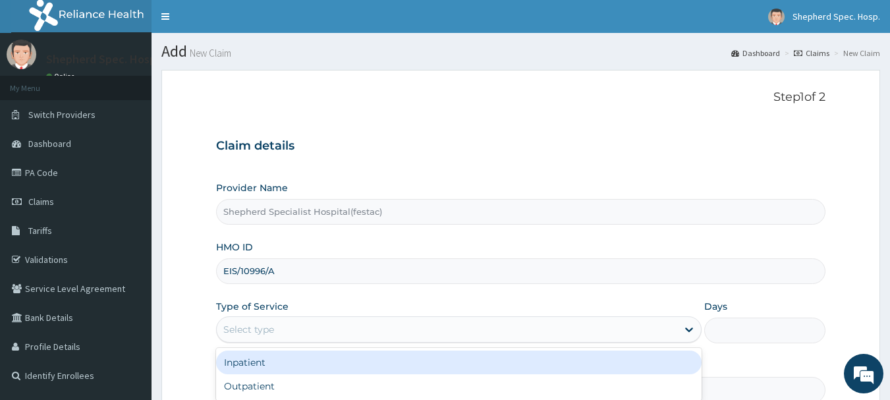
click at [323, 327] on div "Select type" at bounding box center [447, 329] width 460 height 21
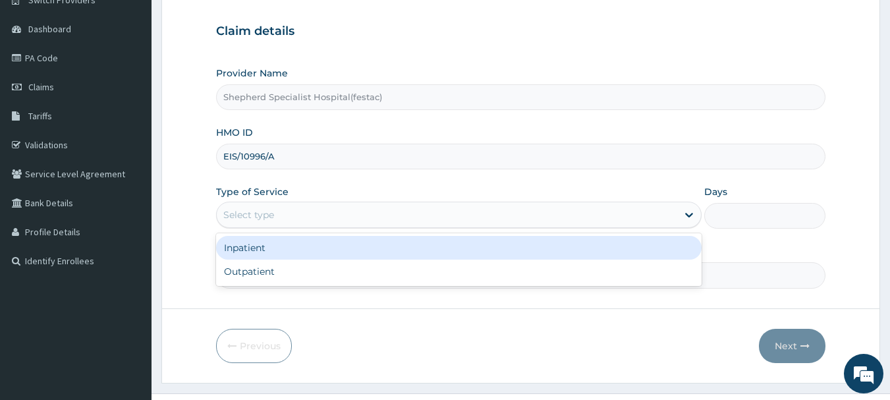
scroll to position [76, 0]
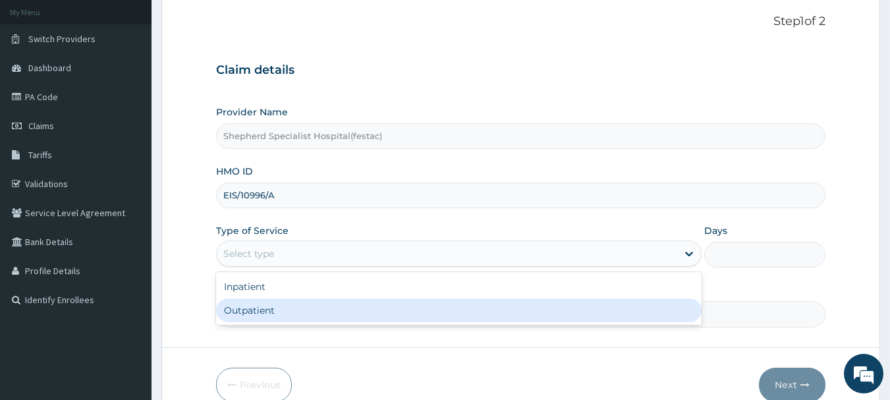
click at [267, 312] on div "Outpatient" at bounding box center [458, 310] width 485 height 24
type input "1"
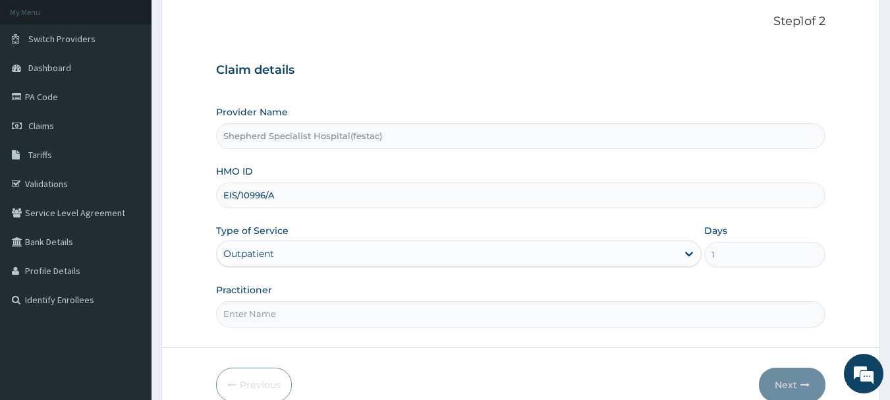
click at [276, 302] on input "Practitioner" at bounding box center [521, 314] width 610 height 26
type input "DR [PERSON_NAME]"
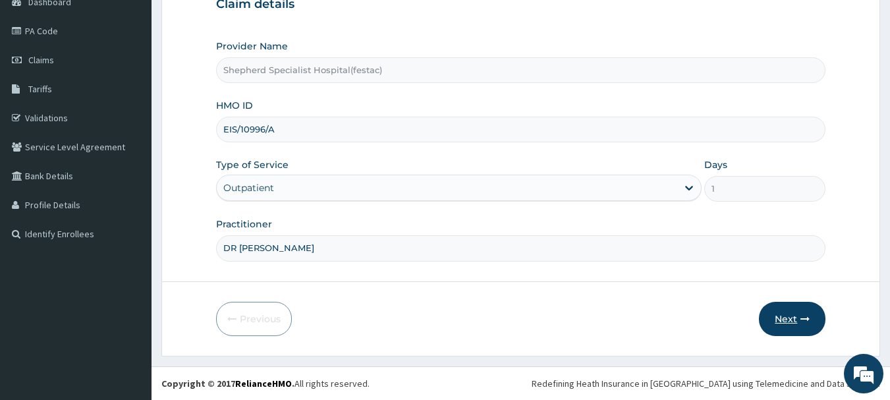
click at [805, 326] on button "Next" at bounding box center [792, 319] width 67 height 34
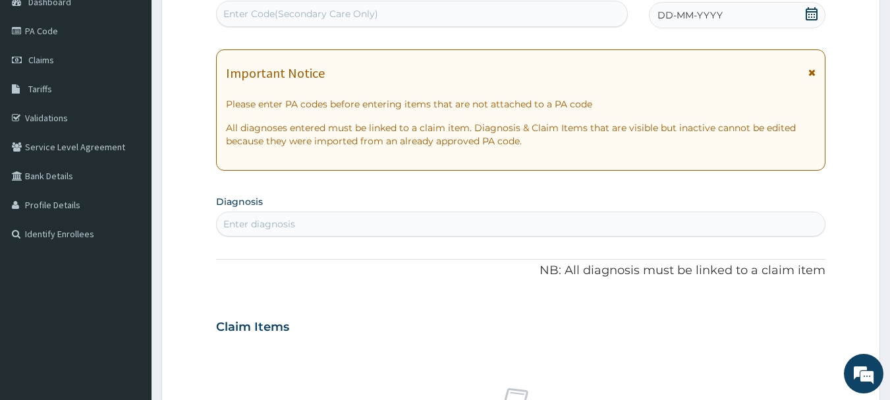
click at [813, 8] on icon at bounding box center [811, 13] width 13 height 13
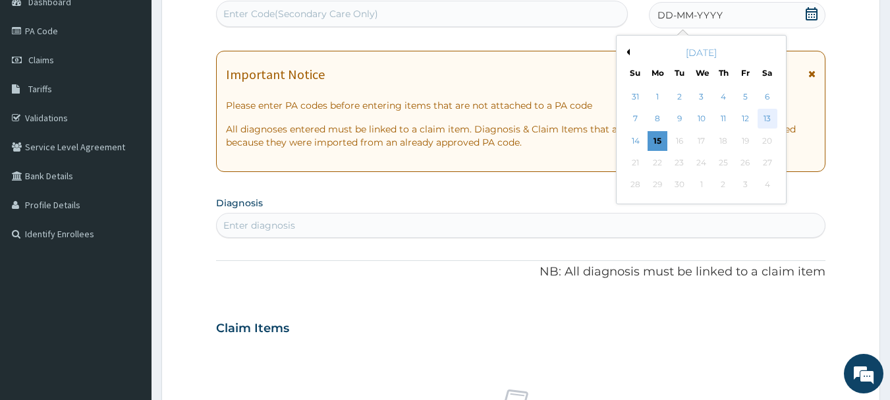
click at [761, 120] on div "13" at bounding box center [767, 119] width 20 height 20
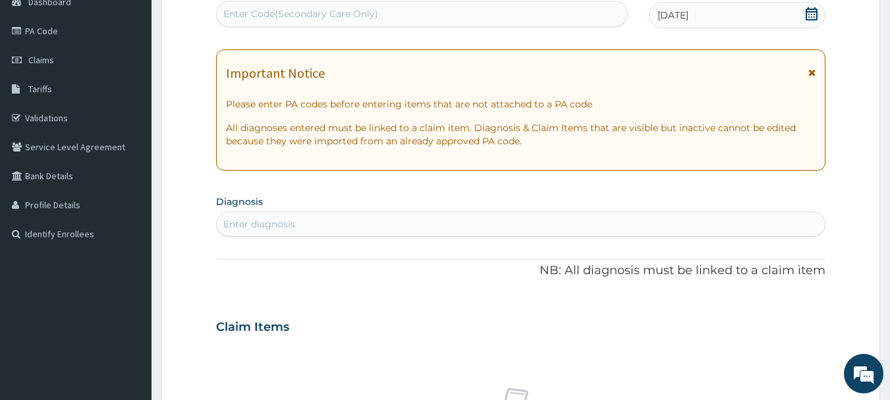
click at [529, 231] on div "Enter diagnosis" at bounding box center [521, 223] width 608 height 21
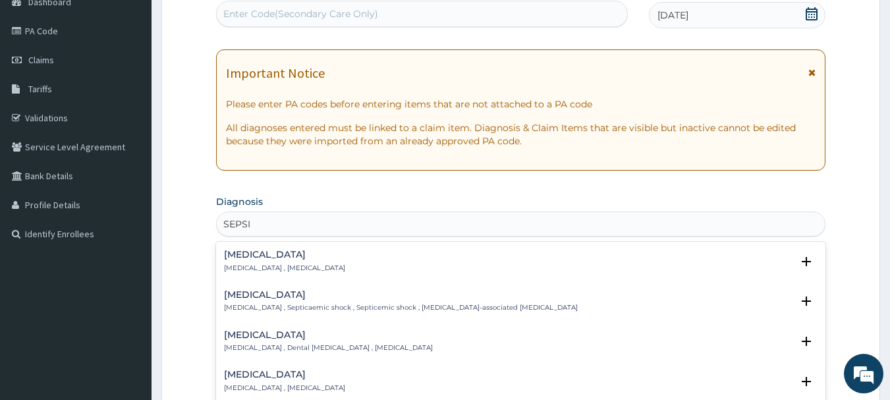
type input "[MEDICAL_DATA]"
click at [239, 264] on p "[MEDICAL_DATA] , [MEDICAL_DATA]" at bounding box center [284, 267] width 121 height 9
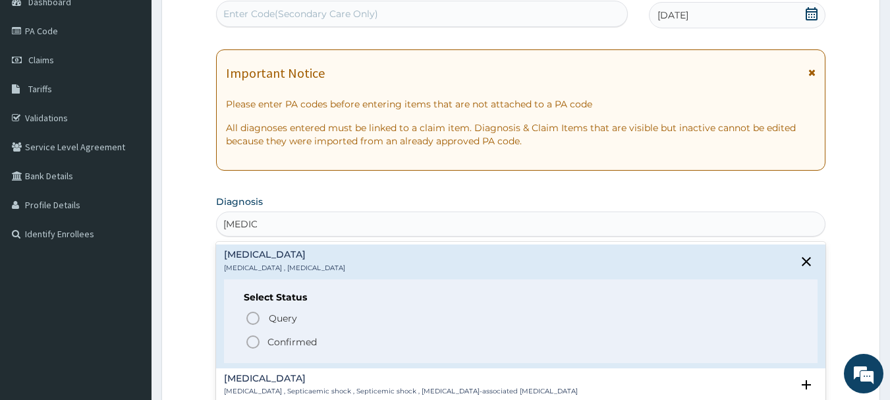
click at [250, 348] on icon "status option filled" at bounding box center [253, 342] width 16 height 16
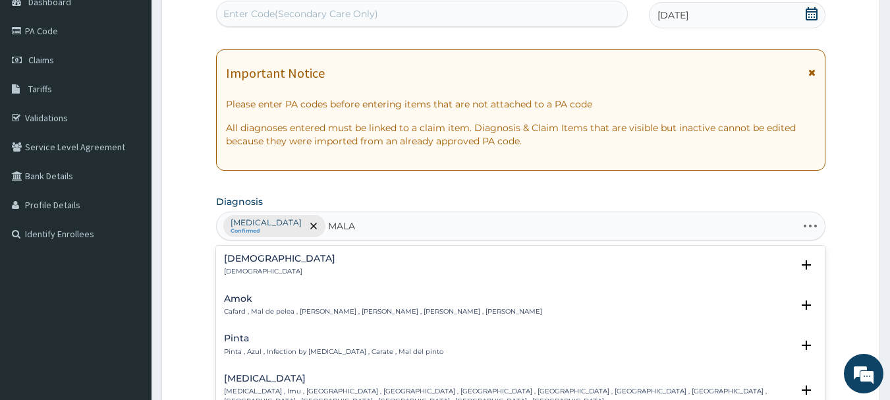
type input "MALAR"
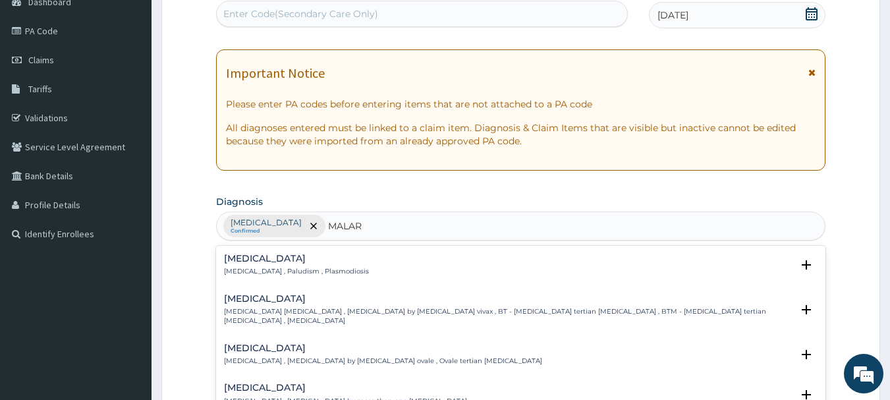
click at [277, 263] on h4 "[MEDICAL_DATA]" at bounding box center [296, 259] width 145 height 10
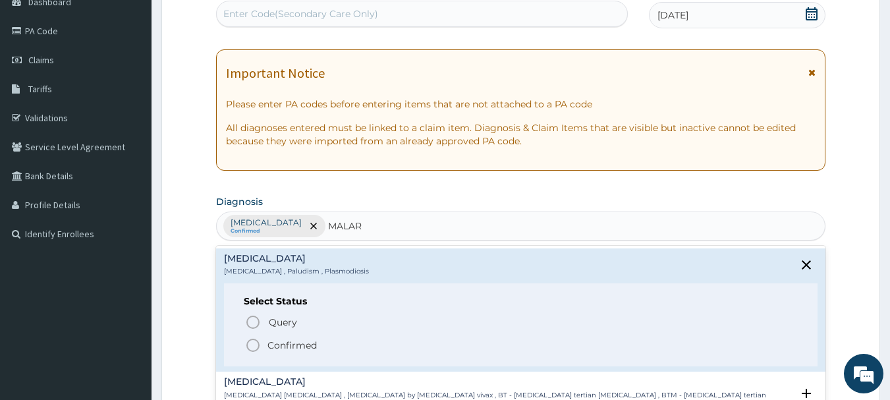
click at [254, 347] on icon "status option filled" at bounding box center [253, 345] width 16 height 16
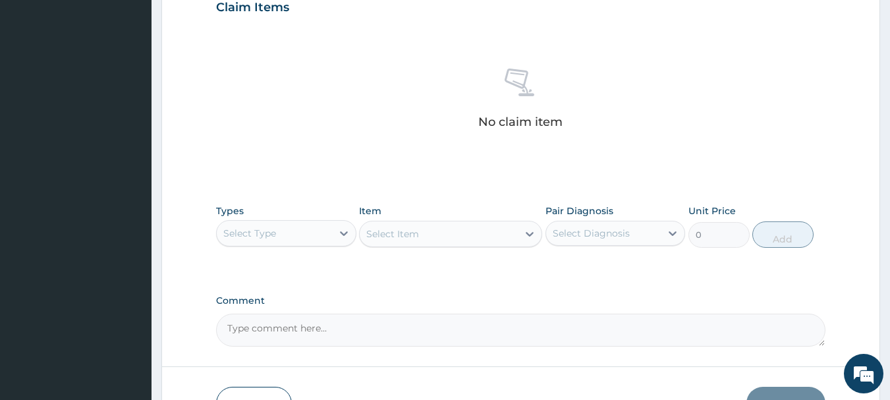
scroll to position [550, 0]
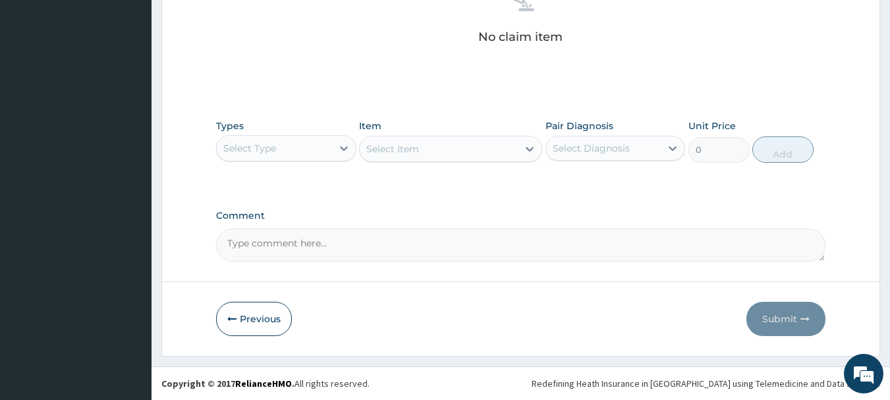
click at [292, 141] on div "Select Type" at bounding box center [274, 148] width 115 height 21
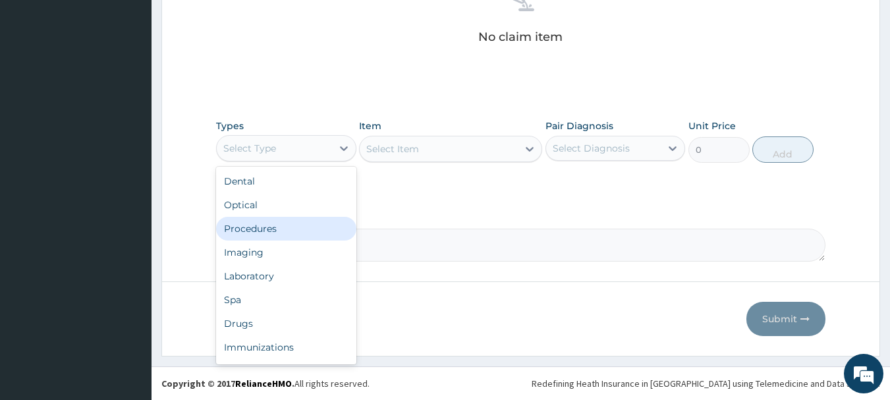
click at [292, 229] on div "Procedures" at bounding box center [286, 229] width 140 height 24
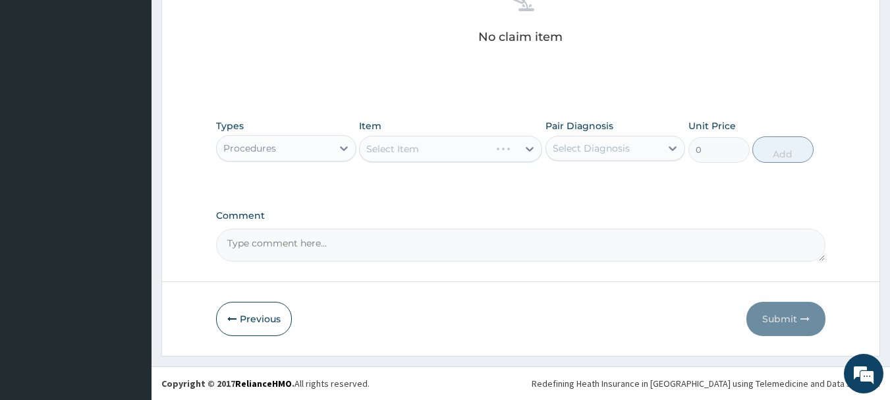
click at [426, 147] on div "Select Item" at bounding box center [450, 149] width 183 height 26
click at [437, 153] on div "Select Item" at bounding box center [450, 149] width 183 height 26
click at [460, 144] on div "Select Item" at bounding box center [450, 149] width 183 height 26
click at [476, 150] on div "Select Item" at bounding box center [450, 149] width 183 height 26
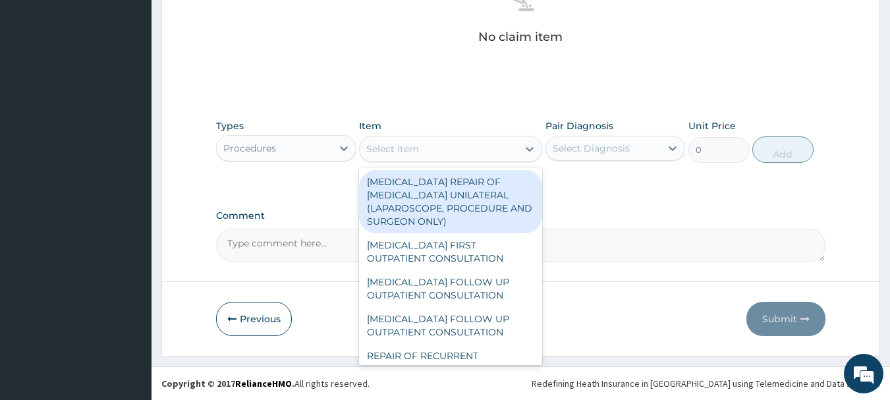
click at [476, 150] on div "Select Item" at bounding box center [439, 148] width 158 height 21
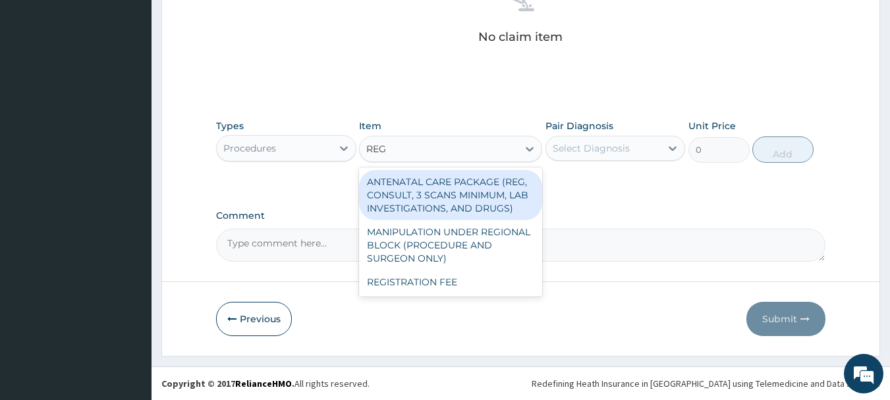
type input "REGI"
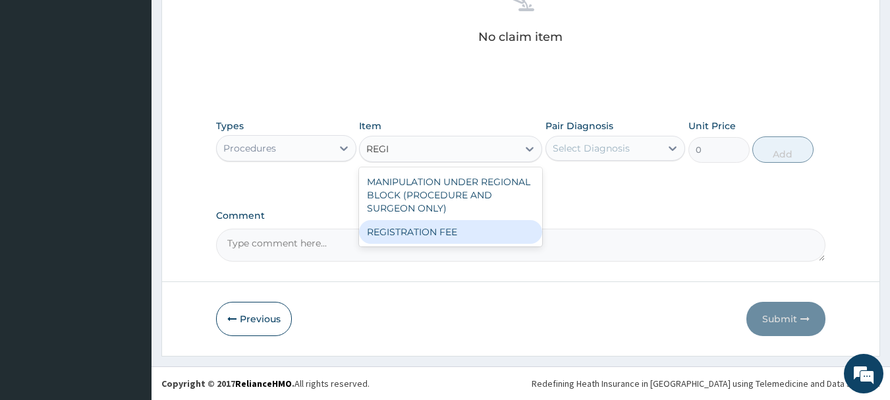
click at [471, 226] on div "REGISTRATION FEE" at bounding box center [450, 232] width 183 height 24
type input "3000"
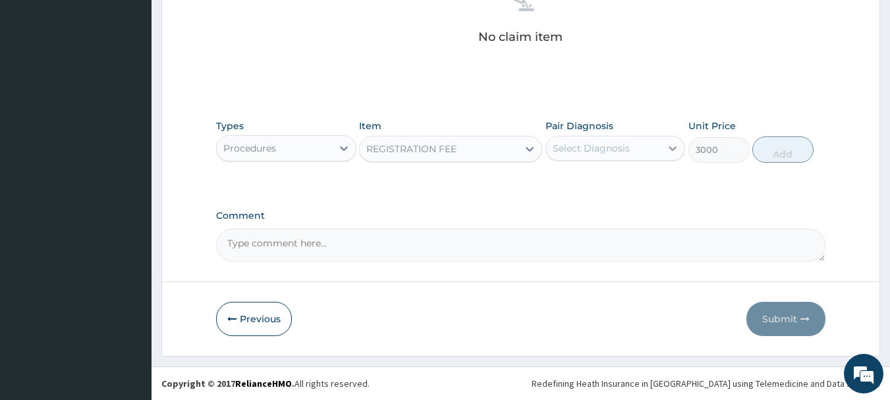
click at [678, 140] on div at bounding box center [672, 148] width 24 height 24
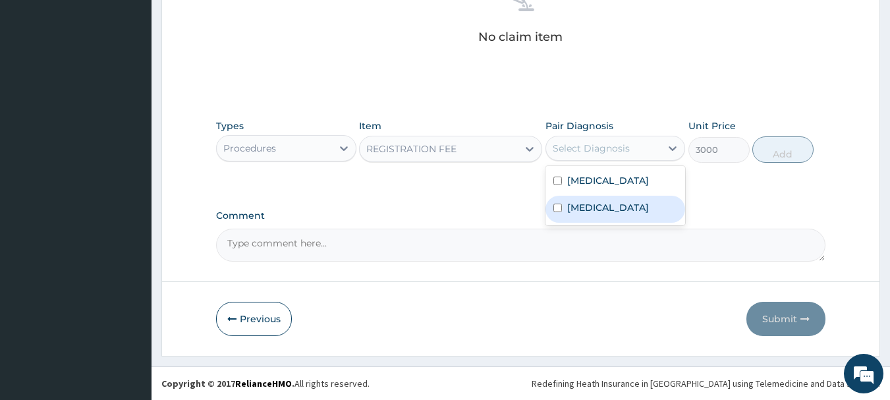
click at [601, 202] on div "[MEDICAL_DATA]" at bounding box center [615, 209] width 140 height 27
checkbox input "true"
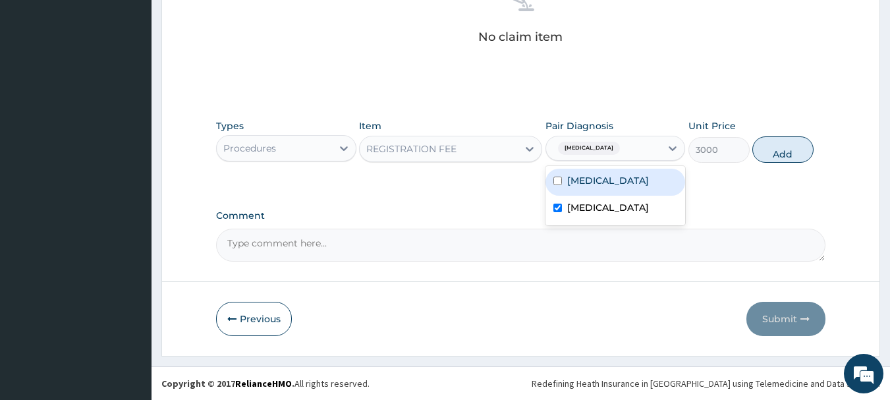
click at [602, 176] on div "[MEDICAL_DATA]" at bounding box center [615, 182] width 140 height 27
checkbox input "true"
click at [768, 151] on button "Add" at bounding box center [782, 149] width 61 height 26
type input "0"
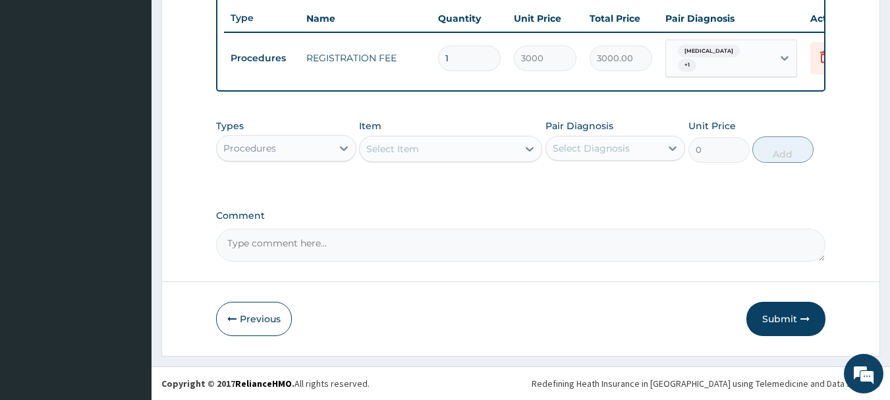
scroll to position [497, 0]
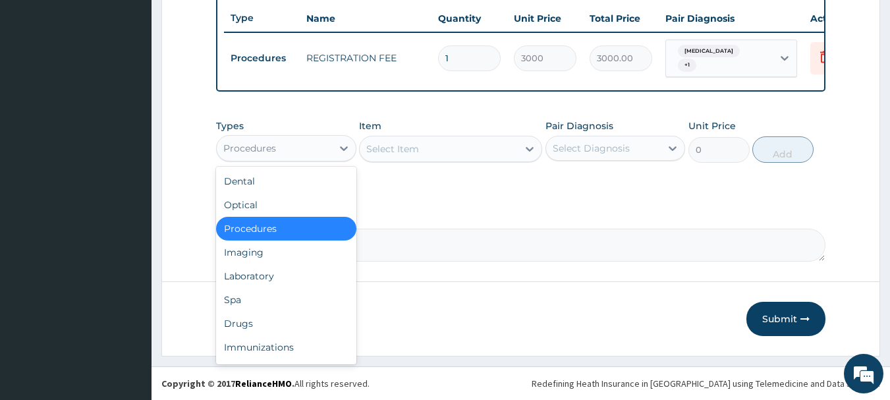
click at [293, 160] on div "Procedures" at bounding box center [286, 148] width 140 height 26
click at [270, 277] on div "Laboratory" at bounding box center [286, 276] width 140 height 24
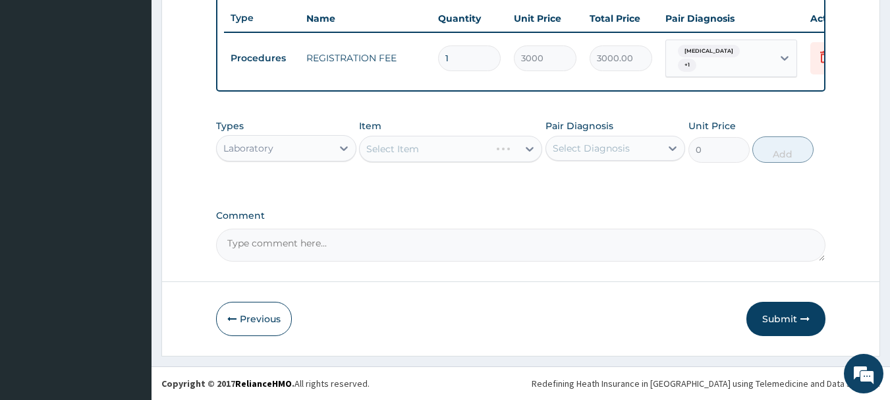
click at [449, 144] on div "Select Item" at bounding box center [450, 149] width 183 height 26
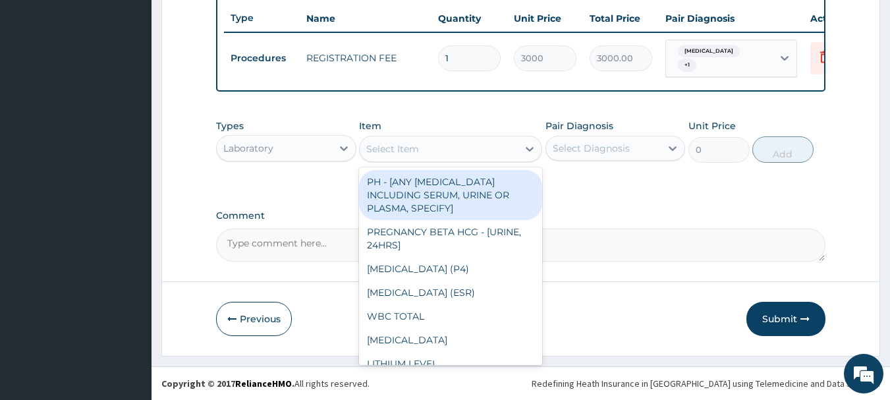
click at [449, 160] on div "Select Item" at bounding box center [450, 149] width 183 height 26
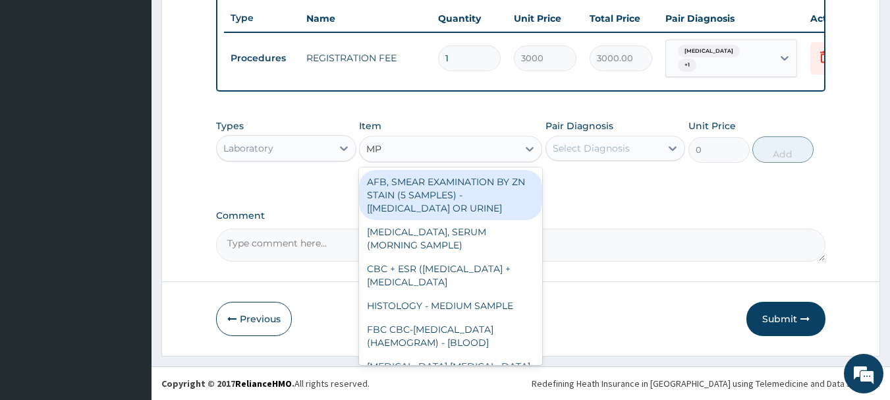
type input "M"
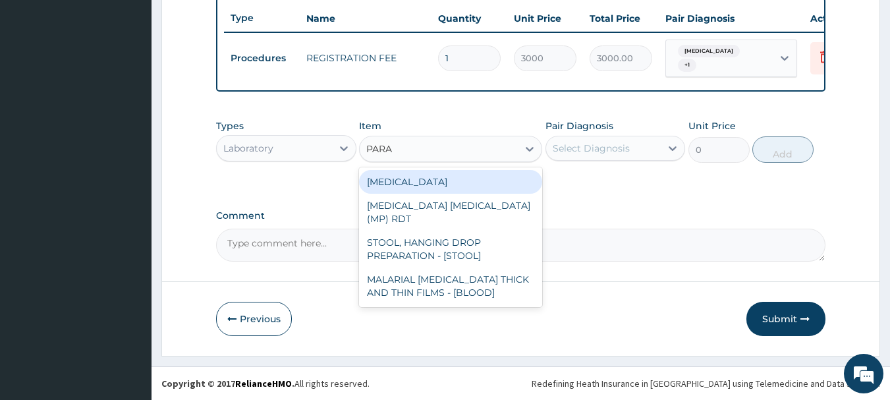
type input "PARAS"
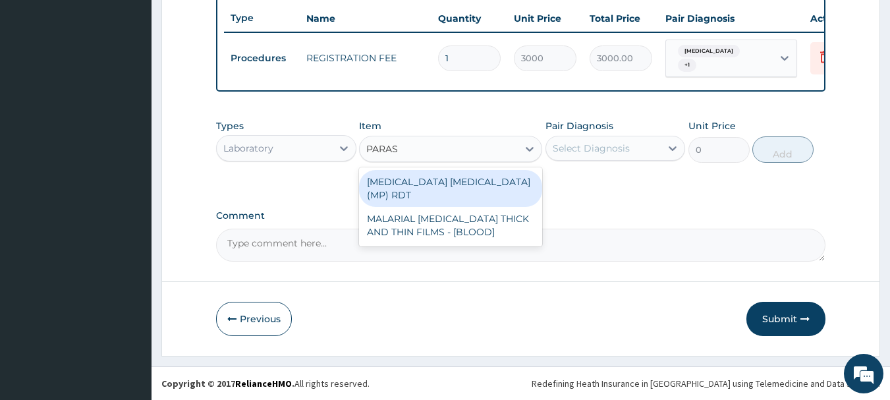
click at [443, 178] on div "[MEDICAL_DATA] [MEDICAL_DATA] (MP) RDT" at bounding box center [450, 188] width 183 height 37
type input "2400"
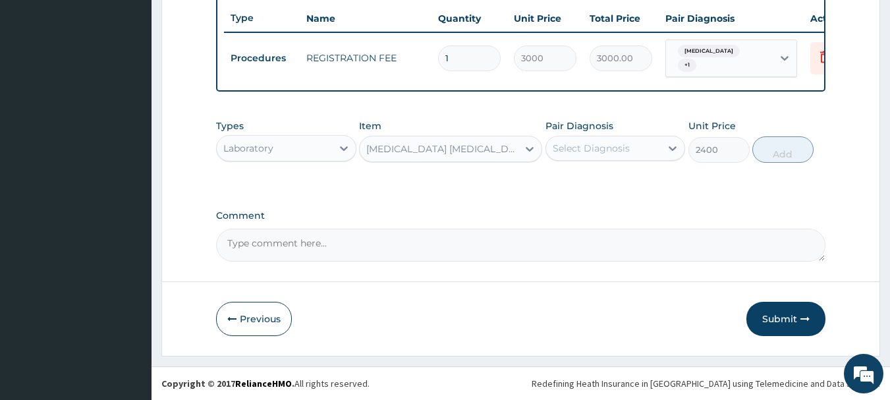
click at [559, 155] on div "Select Diagnosis" at bounding box center [603, 148] width 115 height 21
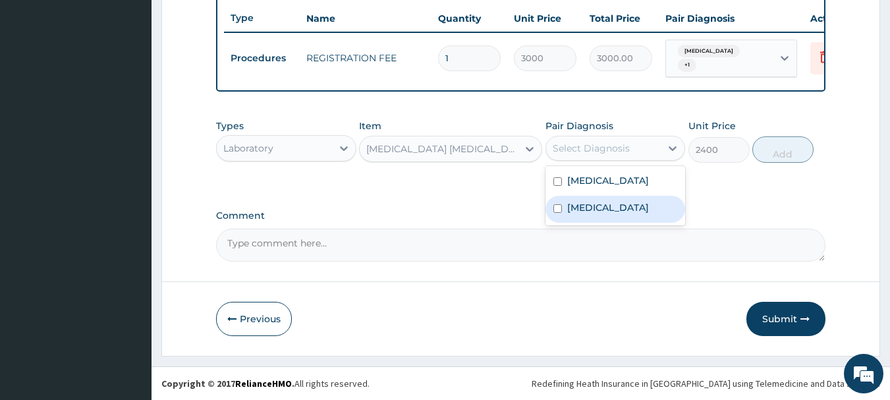
click at [579, 205] on label "[MEDICAL_DATA]" at bounding box center [608, 207] width 82 height 13
checkbox input "true"
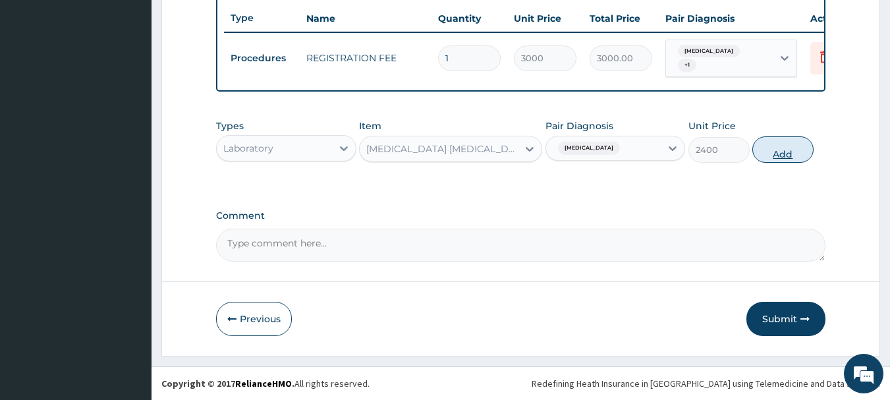
click at [793, 147] on button "Add" at bounding box center [782, 149] width 61 height 26
type input "0"
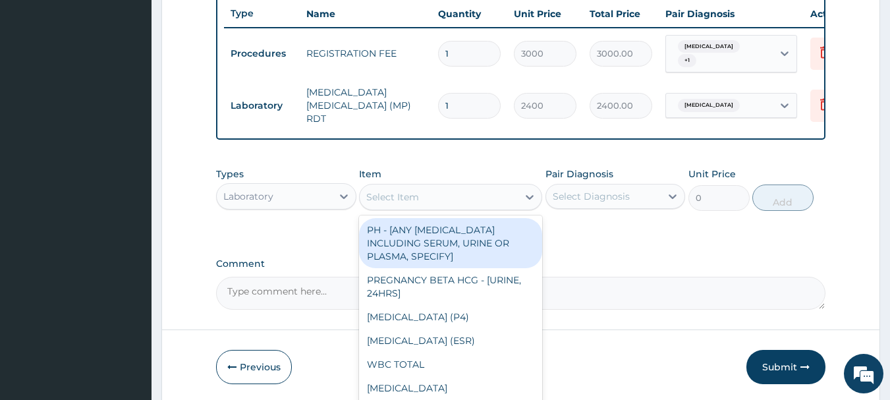
click at [464, 195] on div "Select Item" at bounding box center [439, 196] width 158 height 21
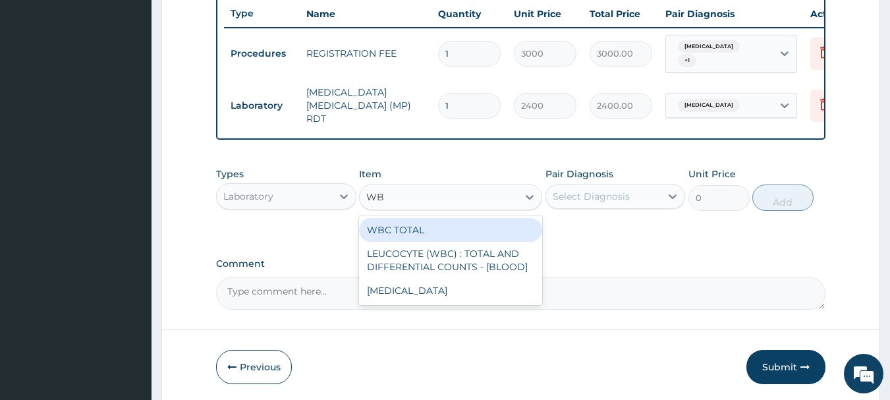
type input "WBC"
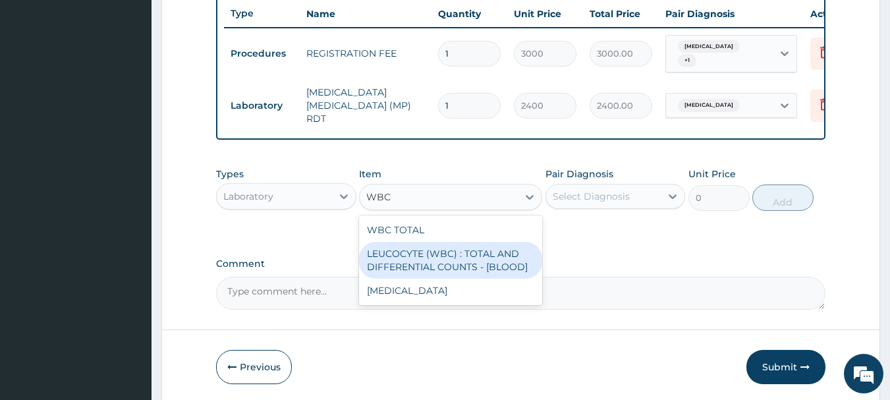
click at [434, 273] on div "LEUCOCYTE (WBC) : TOTAL AND DIFFERENTIAL COUNTS - [BLOOD]" at bounding box center [450, 260] width 183 height 37
type input "3000"
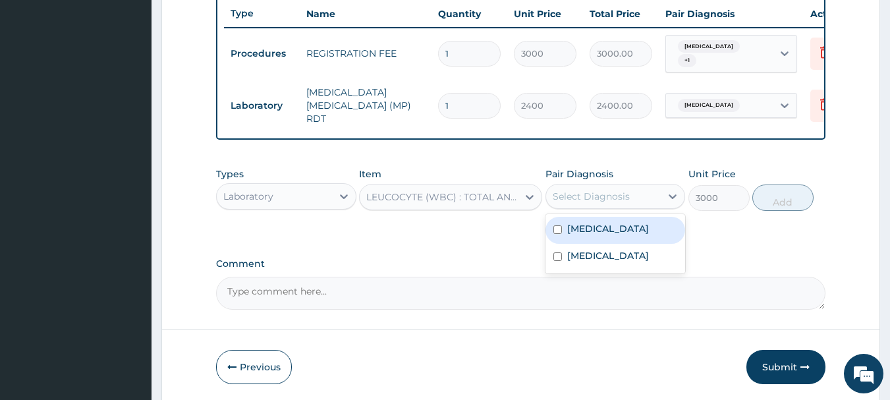
click at [575, 203] on div "Select Diagnosis" at bounding box center [603, 196] width 115 height 21
click at [577, 225] on label "[MEDICAL_DATA]" at bounding box center [608, 228] width 82 height 13
checkbox input "true"
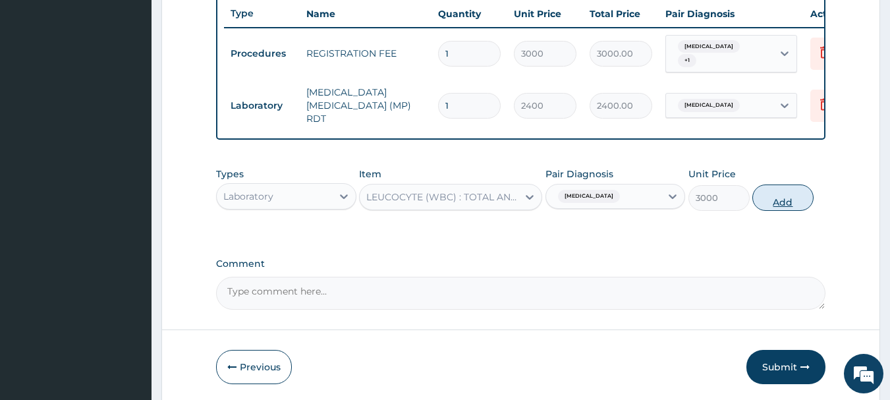
click at [774, 200] on button "Add" at bounding box center [782, 197] width 61 height 26
type input "0"
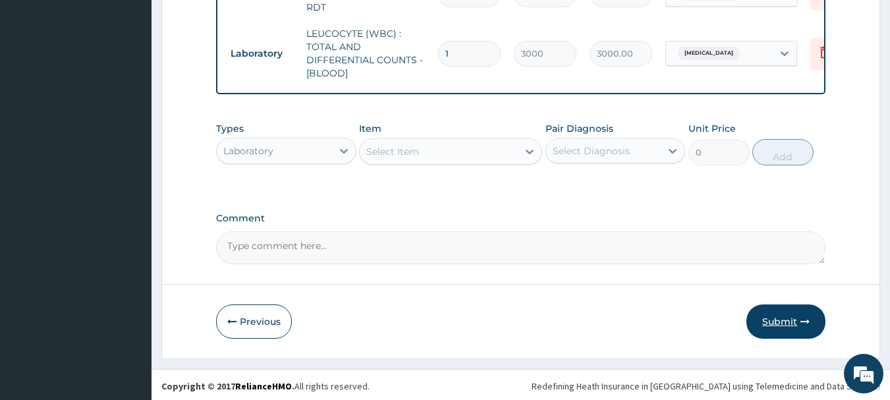
click at [784, 333] on button "Submit" at bounding box center [785, 321] width 79 height 34
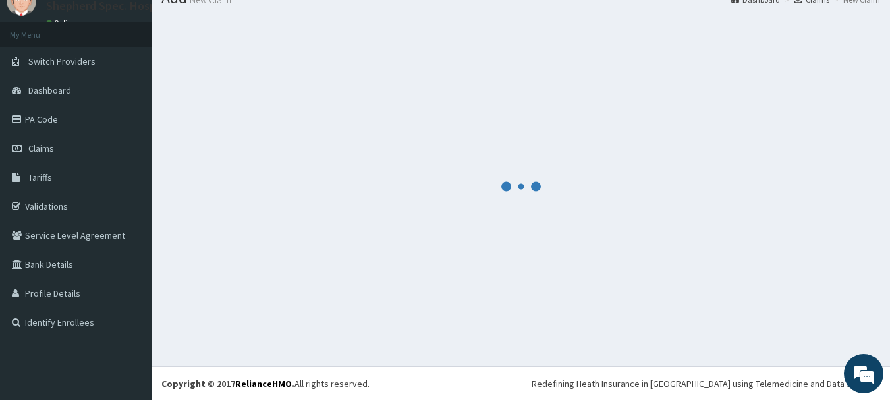
scroll to position [53, 0]
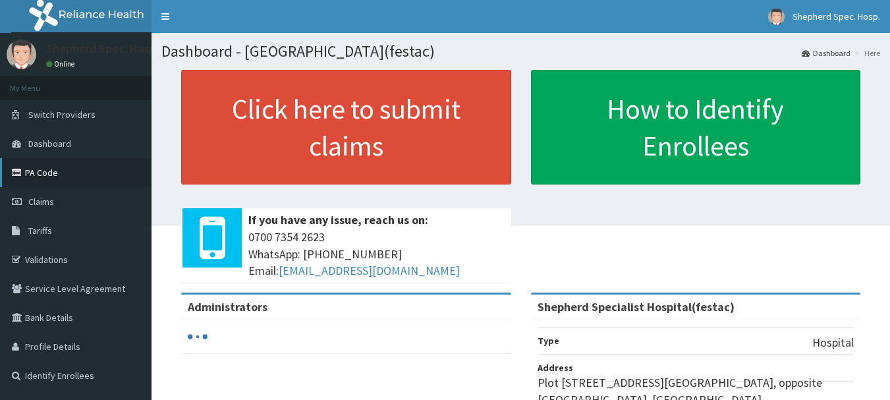
click at [24, 174] on icon at bounding box center [18, 172] width 13 height 9
